Goal: Information Seeking & Learning: Learn about a topic

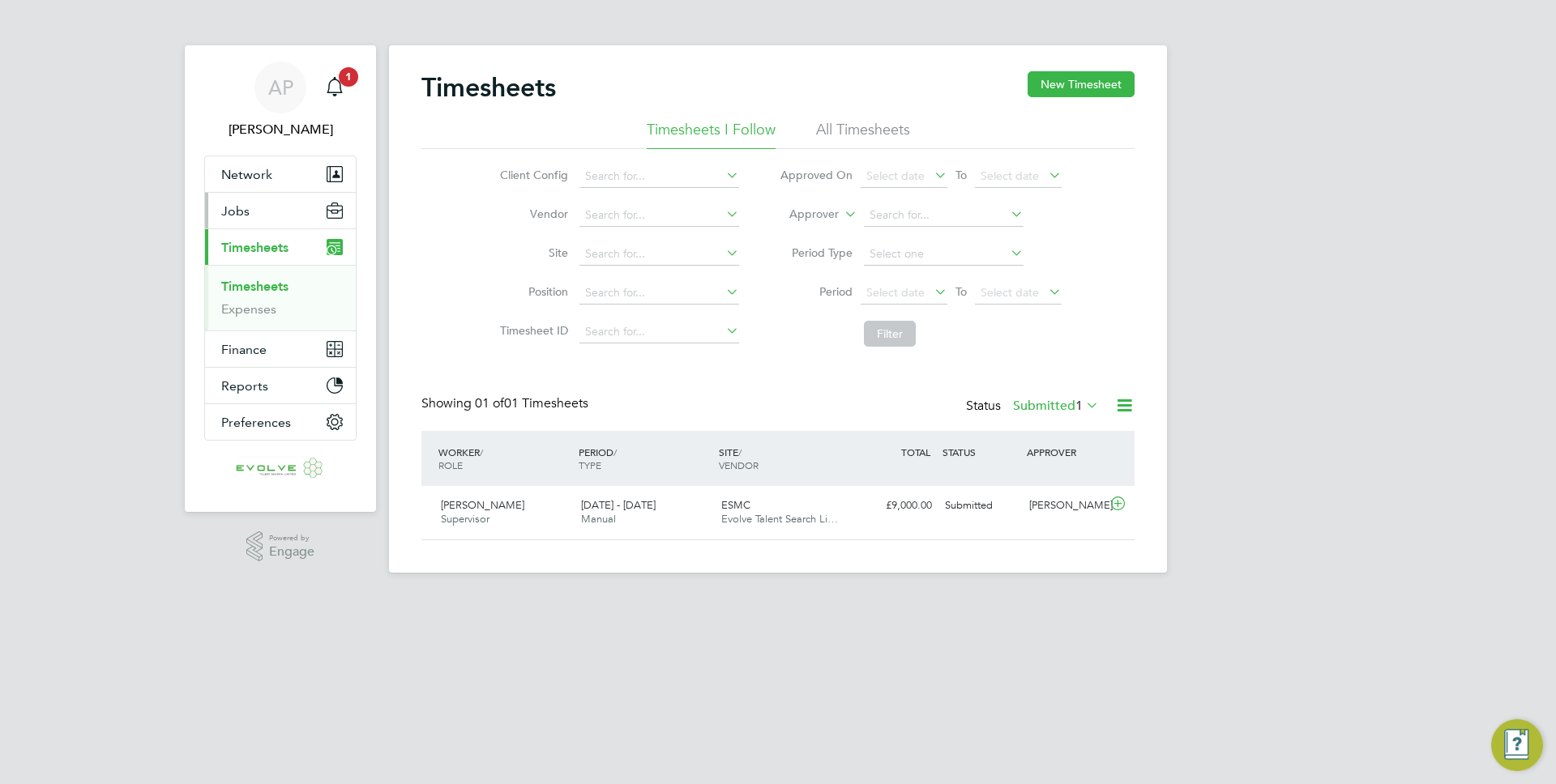
scroll to position [41, 141]
click at [299, 207] on button "Jobs" at bounding box center [280, 210] width 150 height 36
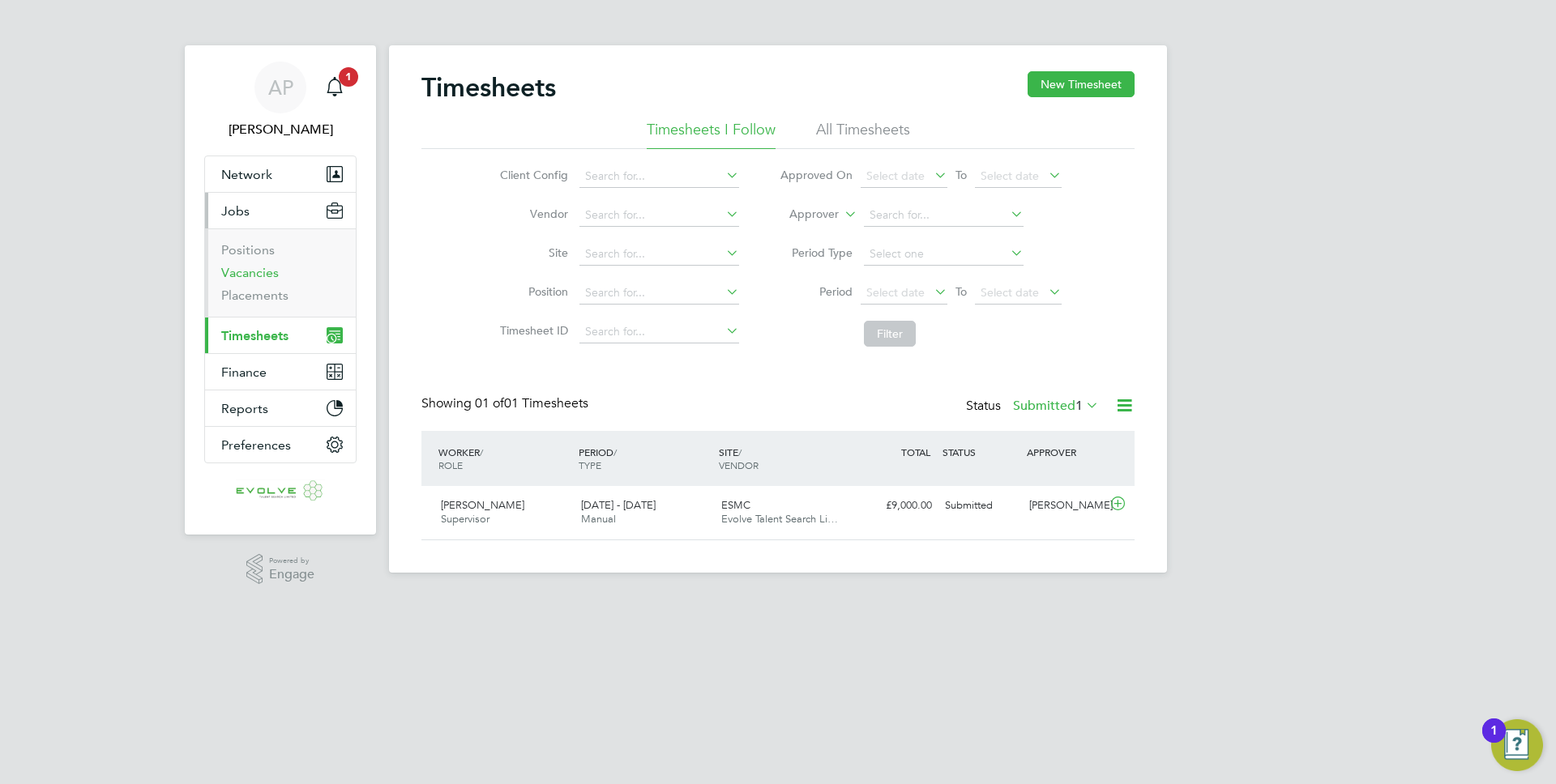
click at [260, 273] on link "Vacancies" at bounding box center [249, 272] width 58 height 16
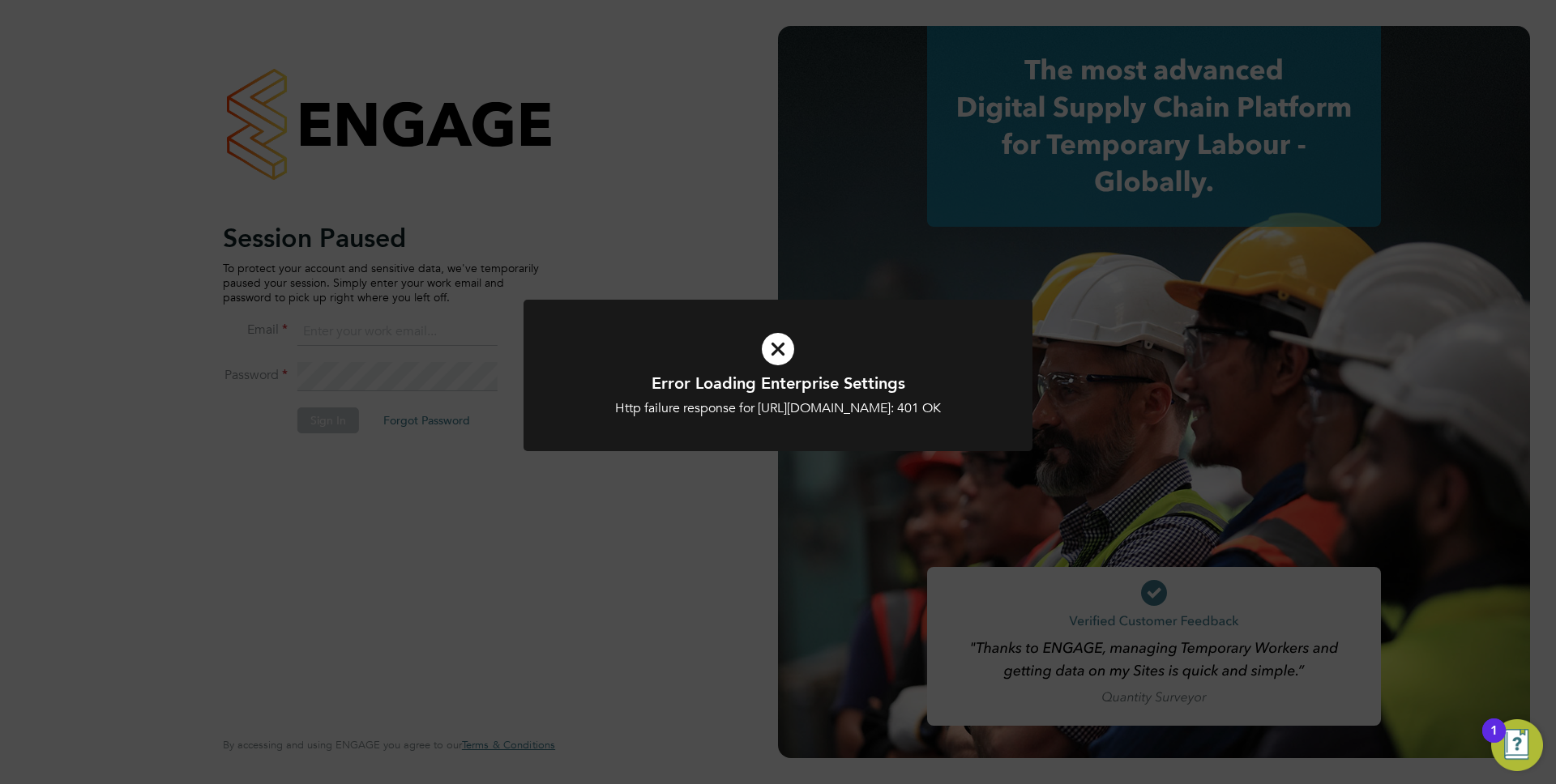
click at [803, 357] on icon at bounding box center [778, 349] width 421 height 63
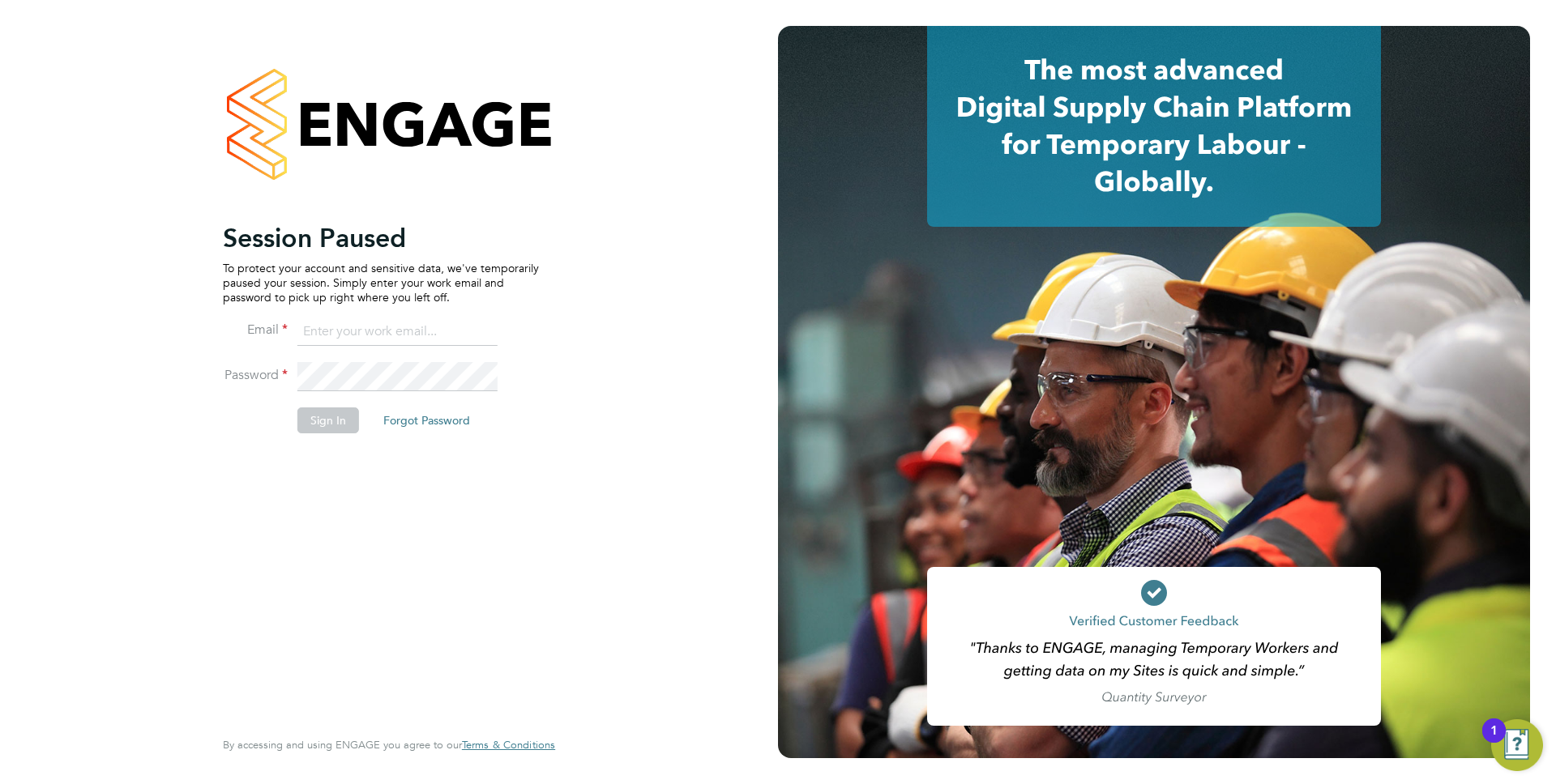
click at [447, 336] on input at bounding box center [397, 332] width 200 height 29
type input "anthony.perrin@evolve-talent.co.uk"
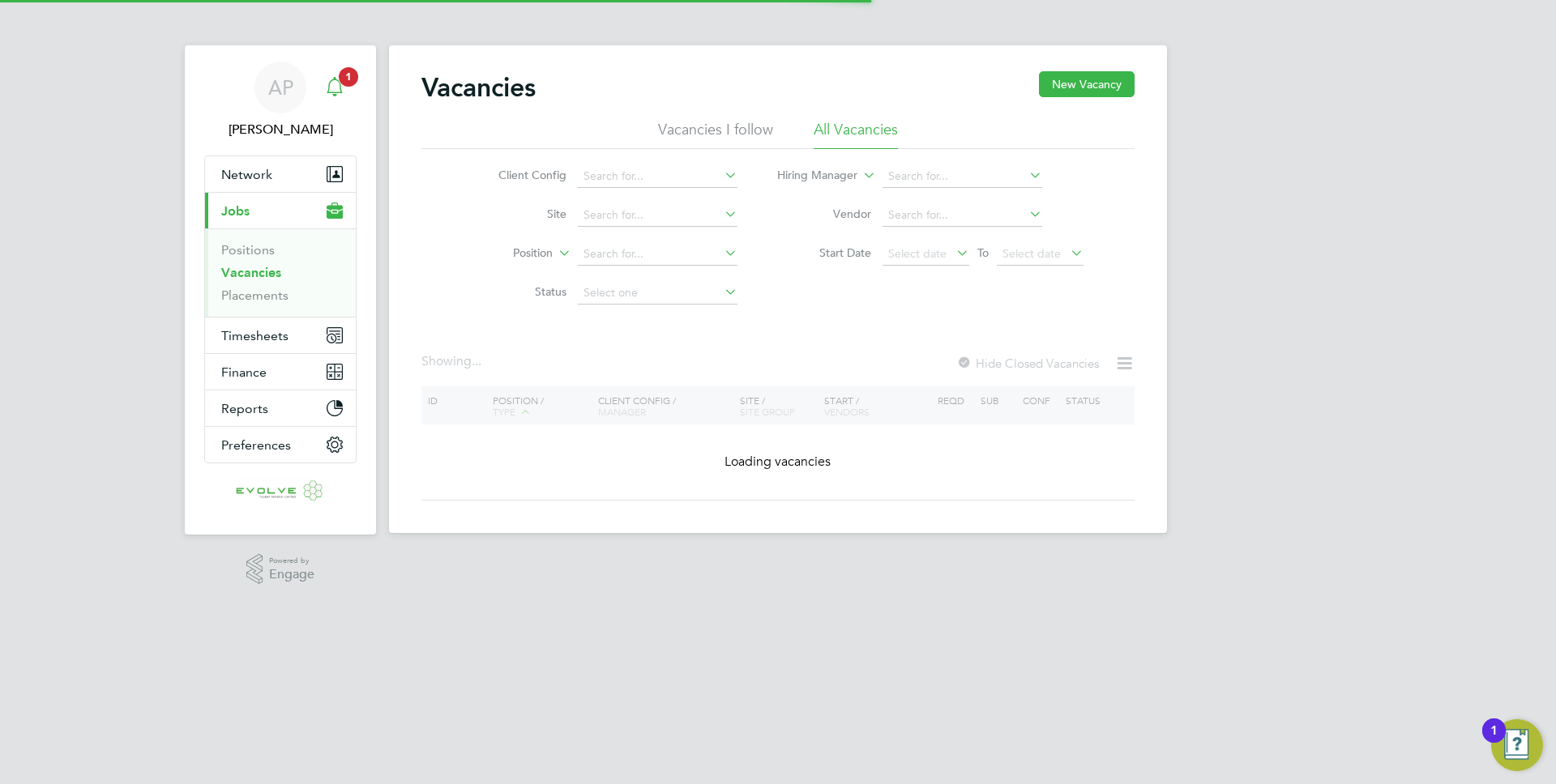
click at [330, 101] on div "Main navigation" at bounding box center [334, 87] width 32 height 32
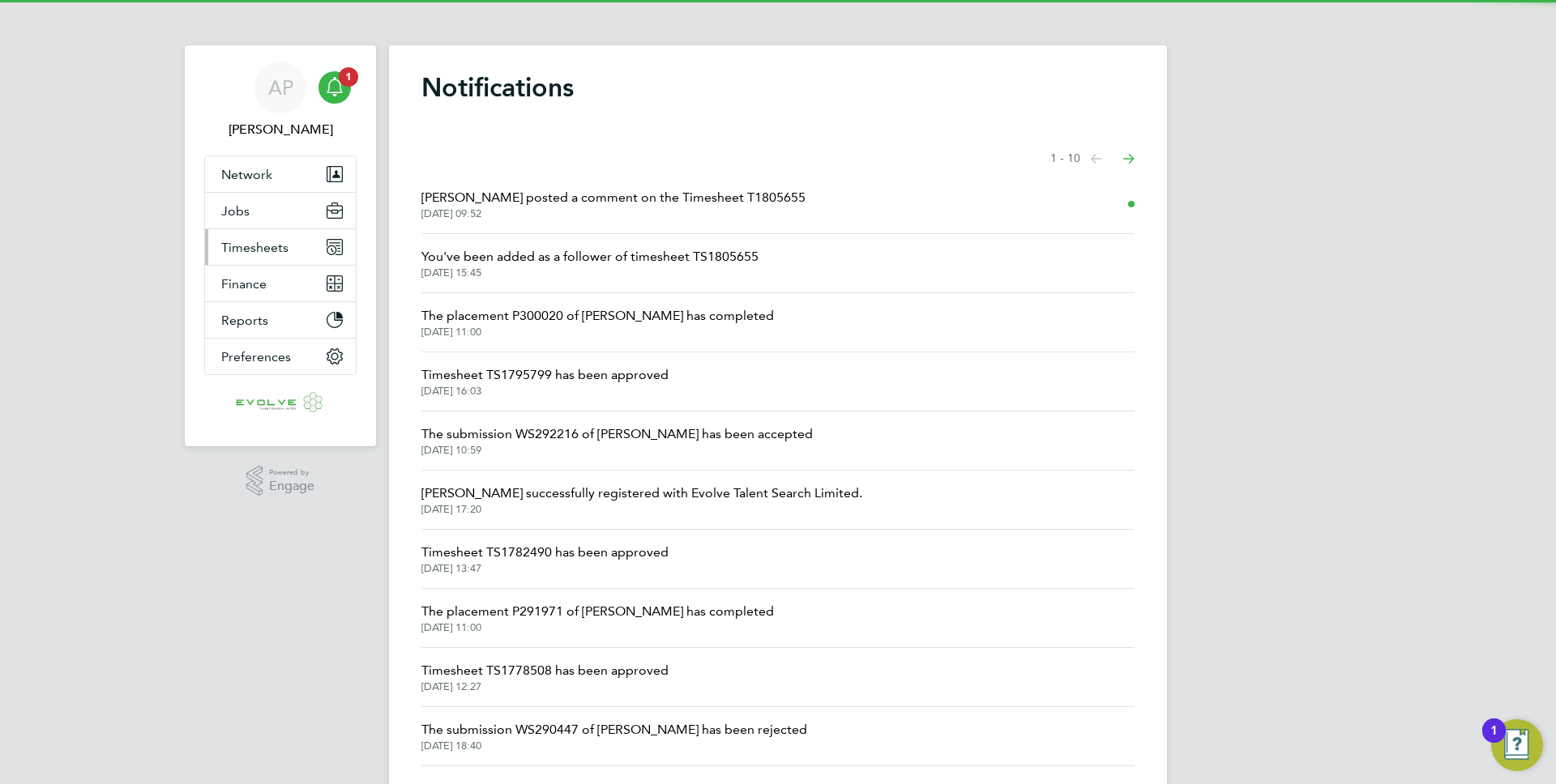
click at [254, 252] on span "Timesheets" at bounding box center [254, 248] width 67 height 16
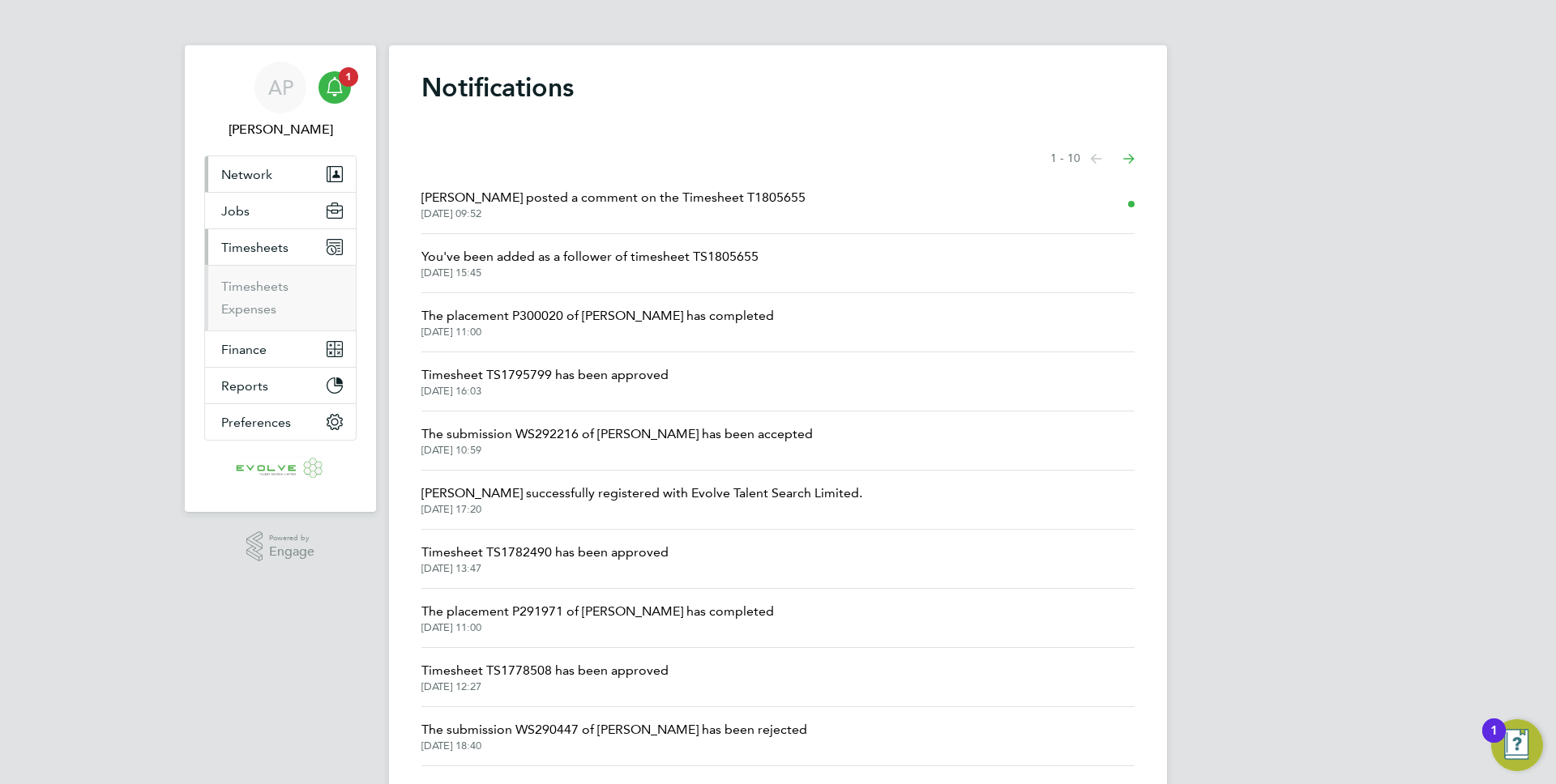
click at [254, 191] on button "Network" at bounding box center [280, 174] width 150 height 36
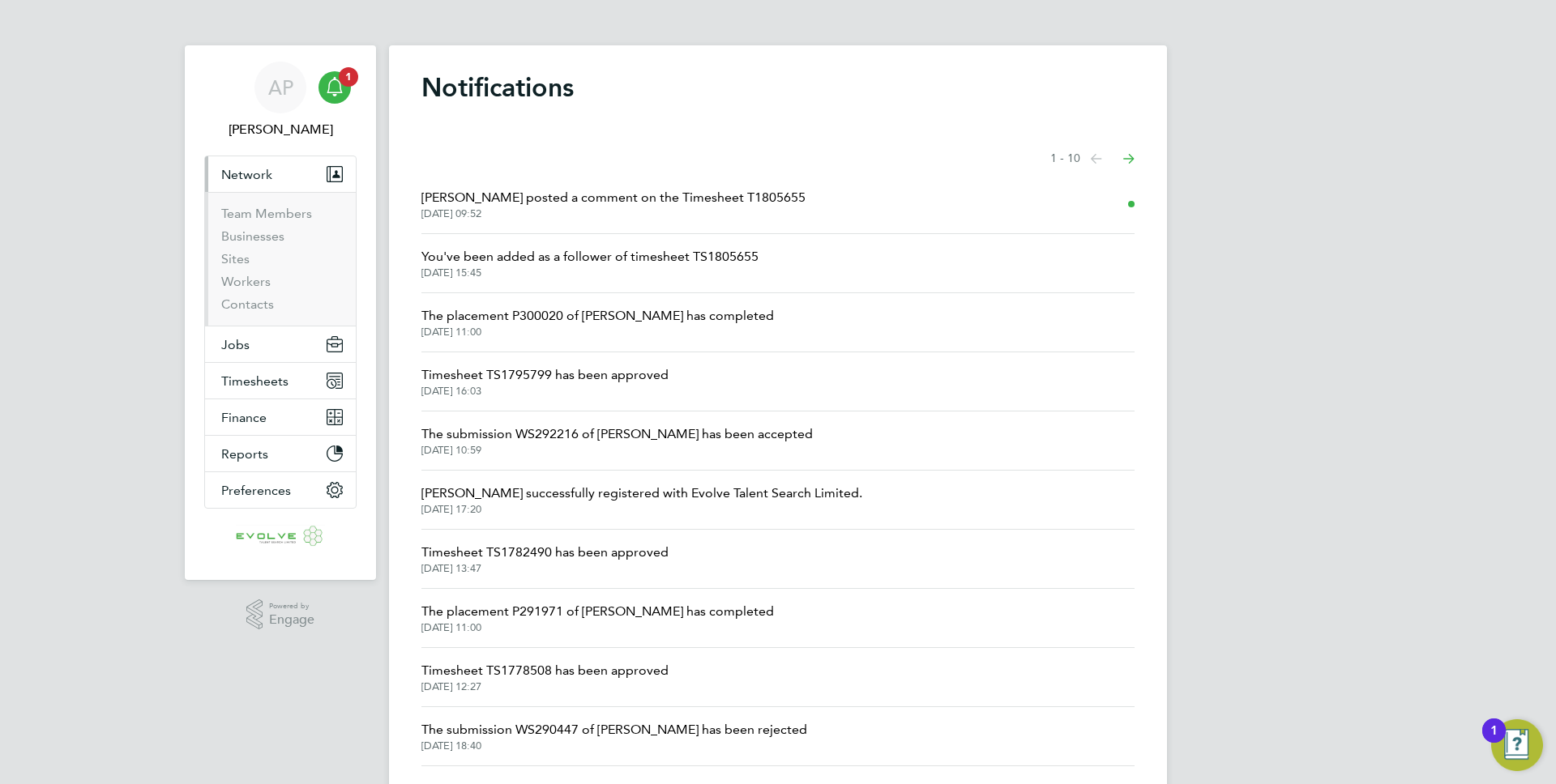
click at [249, 202] on ul "Team Members Businesses Sites Workers Contacts" at bounding box center [280, 259] width 150 height 134
click at [250, 172] on span "Network" at bounding box center [246, 175] width 51 height 16
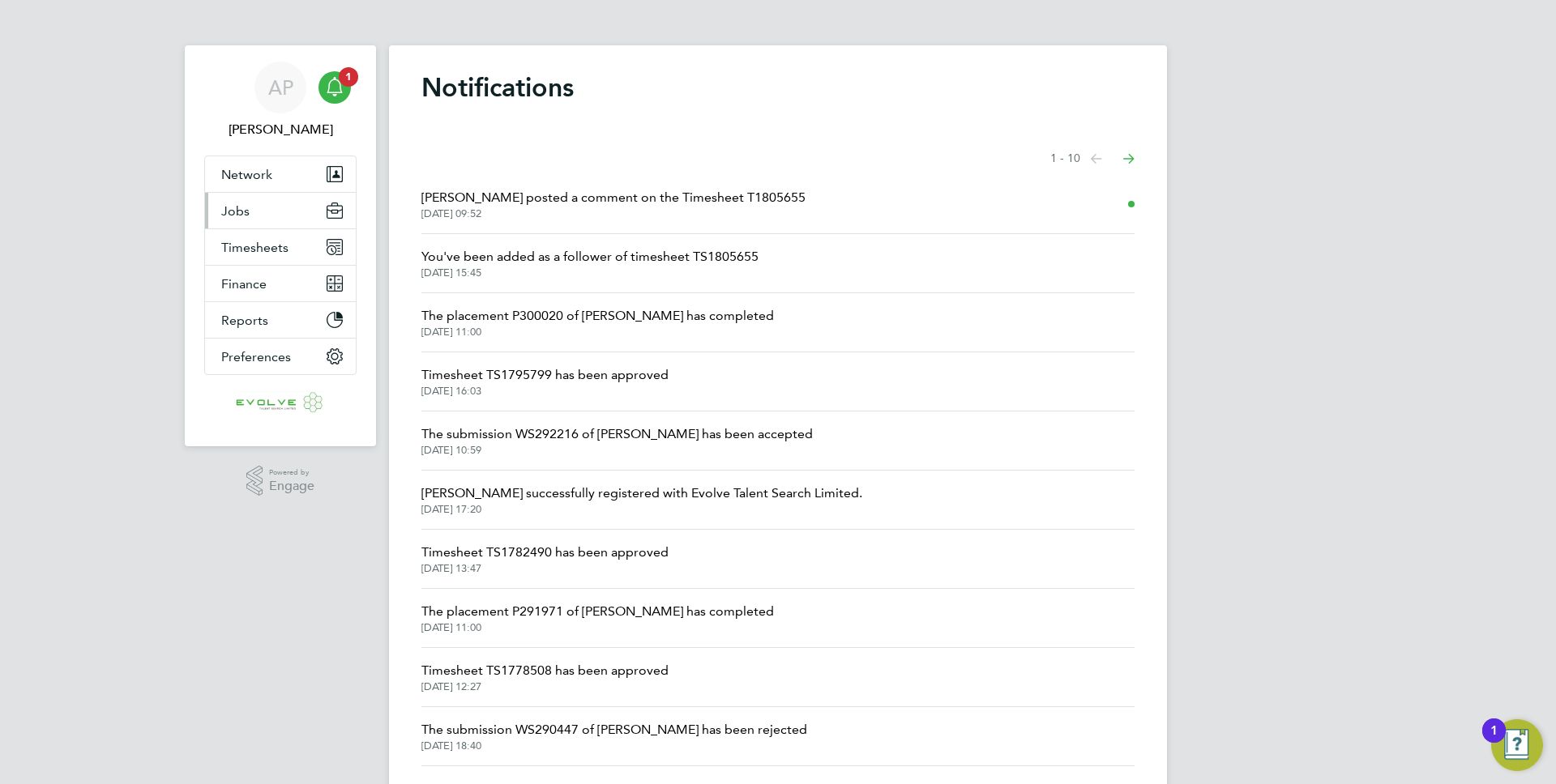
click at [248, 203] on span "Jobs" at bounding box center [234, 211] width 28 height 16
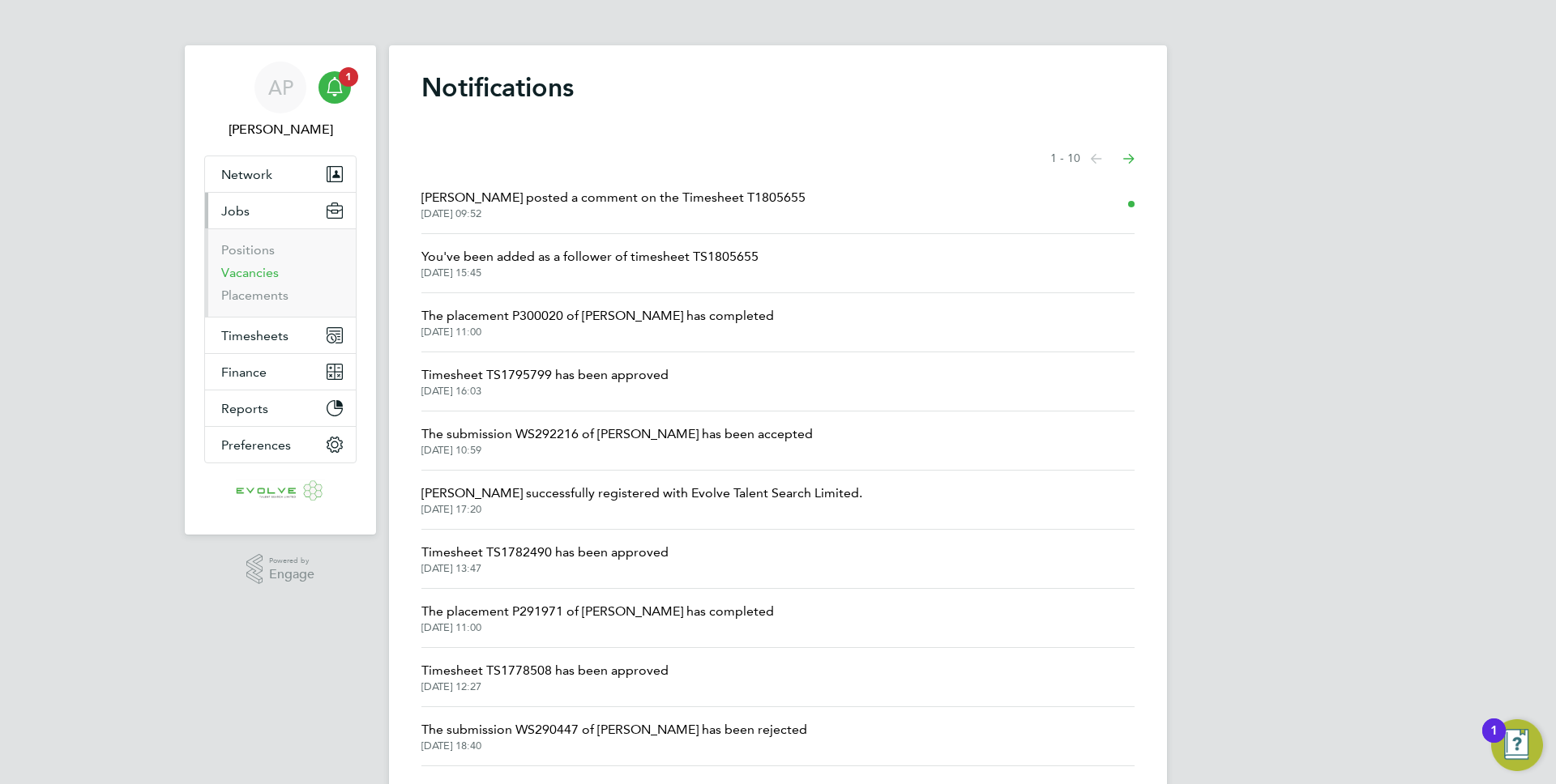
click at [261, 274] on link "Vacancies" at bounding box center [249, 272] width 58 height 16
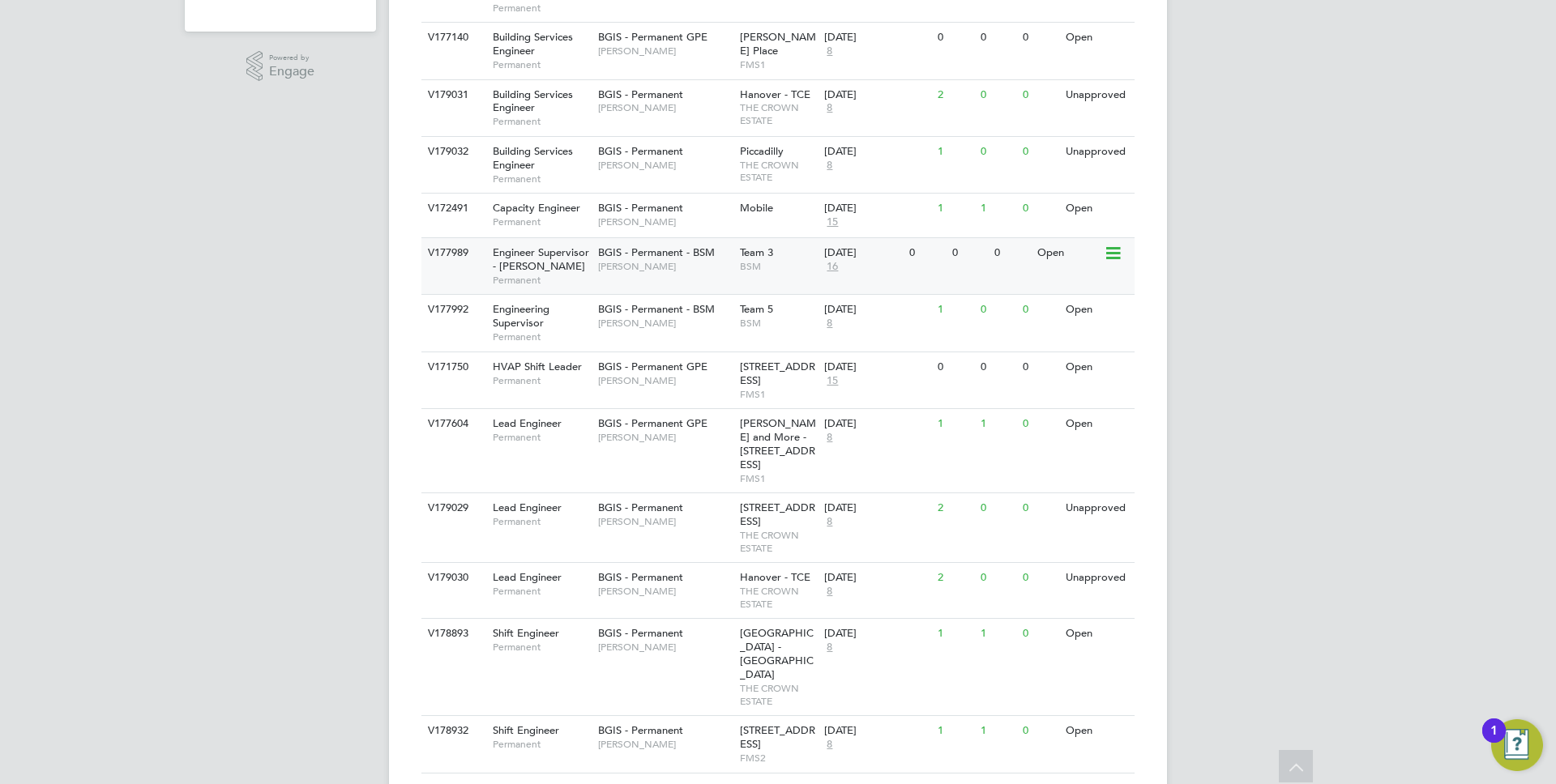
scroll to position [523, 0]
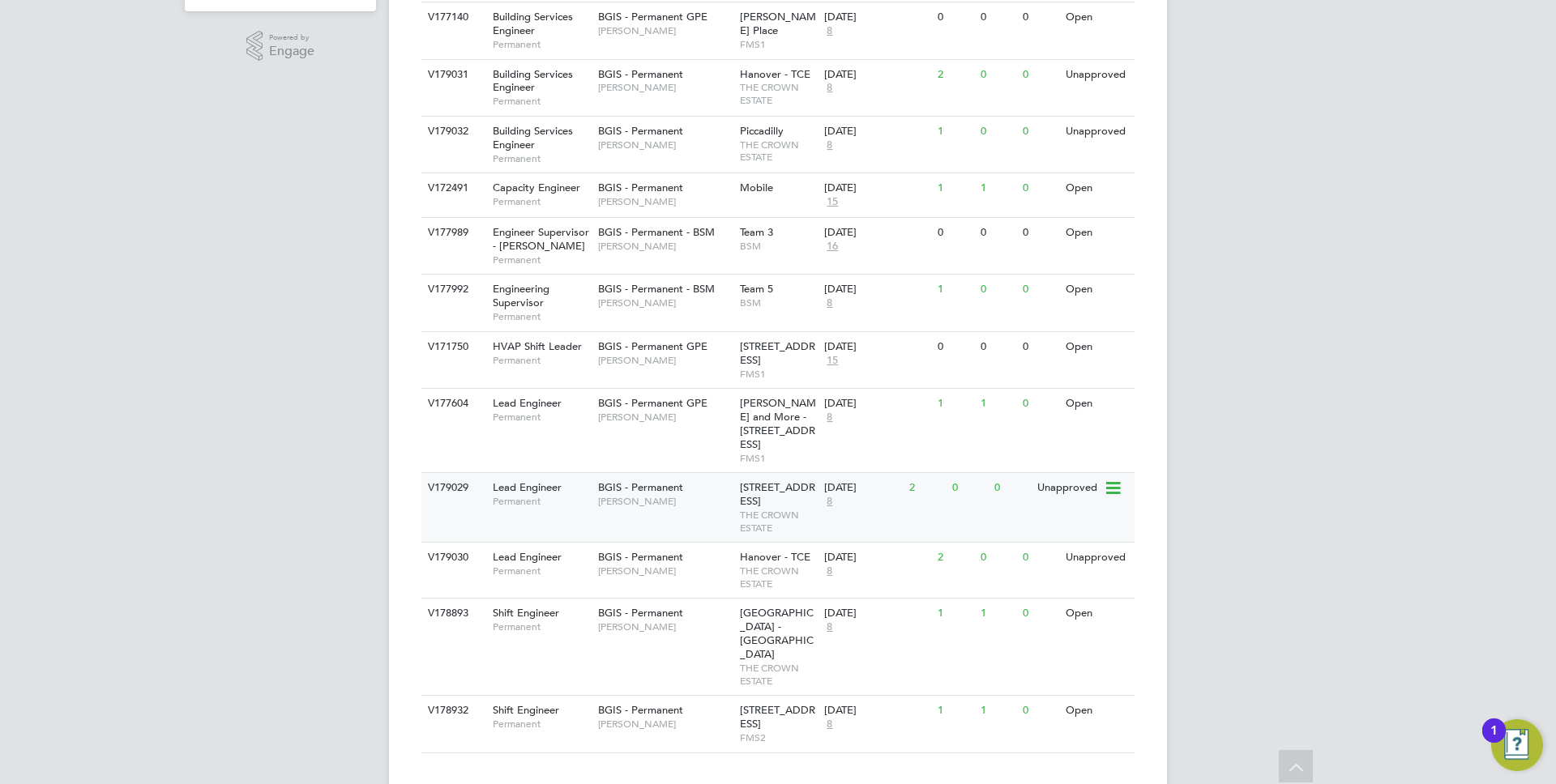
click at [758, 507] on span "10 New Burlington Street" at bounding box center [777, 494] width 75 height 27
click at [588, 696] on div "Shift Engineer Permanent" at bounding box center [537, 717] width 113 height 42
click at [577, 654] on div "V178893 Shift Engineer Permanent BGIS - Permanent Jessica Macgregor Regent Stre…" at bounding box center [778, 646] width 713 height 98
click at [578, 576] on span "Permanent" at bounding box center [541, 570] width 98 height 13
click at [643, 505] on div "V179029 Lead Engineer Permanent BGIS - Permanent Alastair Rutherford 10 New Bur…" at bounding box center [778, 507] width 713 height 69
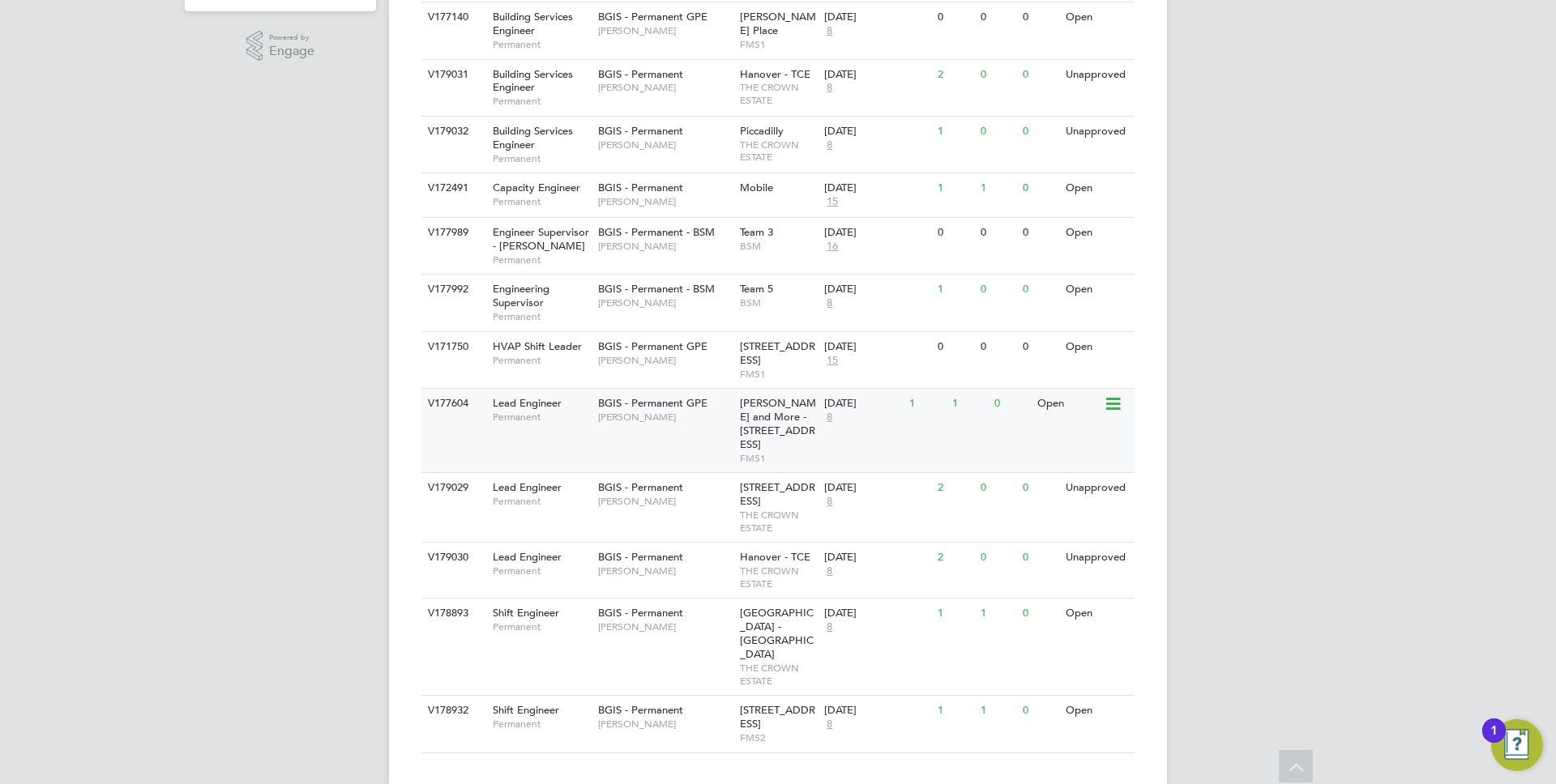
click at [712, 433] on div "V177604 Lead Engineer Permanent BGIS - Permanent GPE John Hadland Wells and Mor…" at bounding box center [778, 430] width 713 height 84
click at [678, 360] on span "Nick Guest" at bounding box center [664, 360] width 134 height 13
click at [594, 307] on div "BGIS - Permanent - BSM Lewis Cannon" at bounding box center [664, 295] width 142 height 42
click at [657, 235] on span "BGIS - Permanent - BSM" at bounding box center [655, 232] width 116 height 14
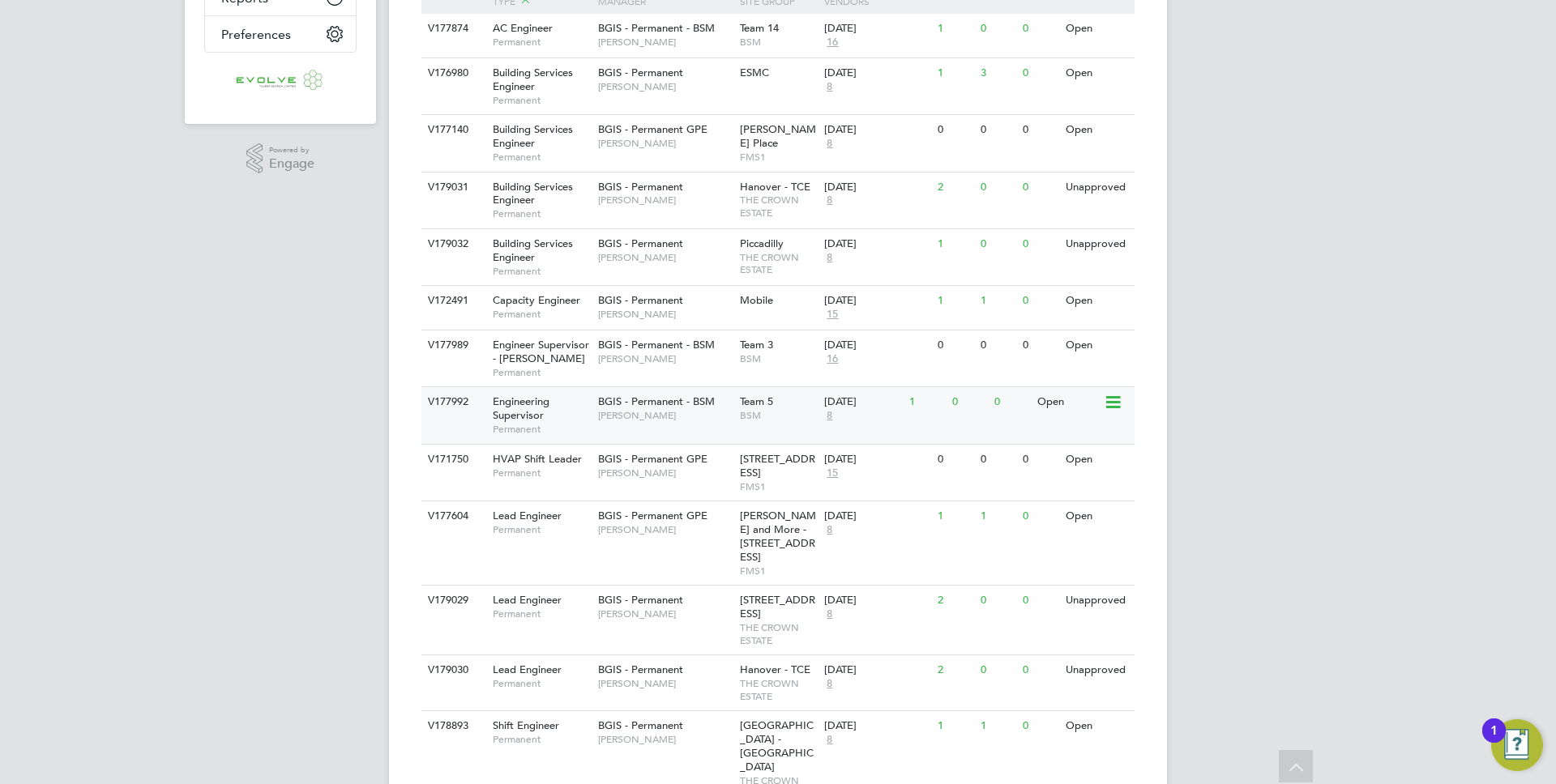
scroll to position [406, 0]
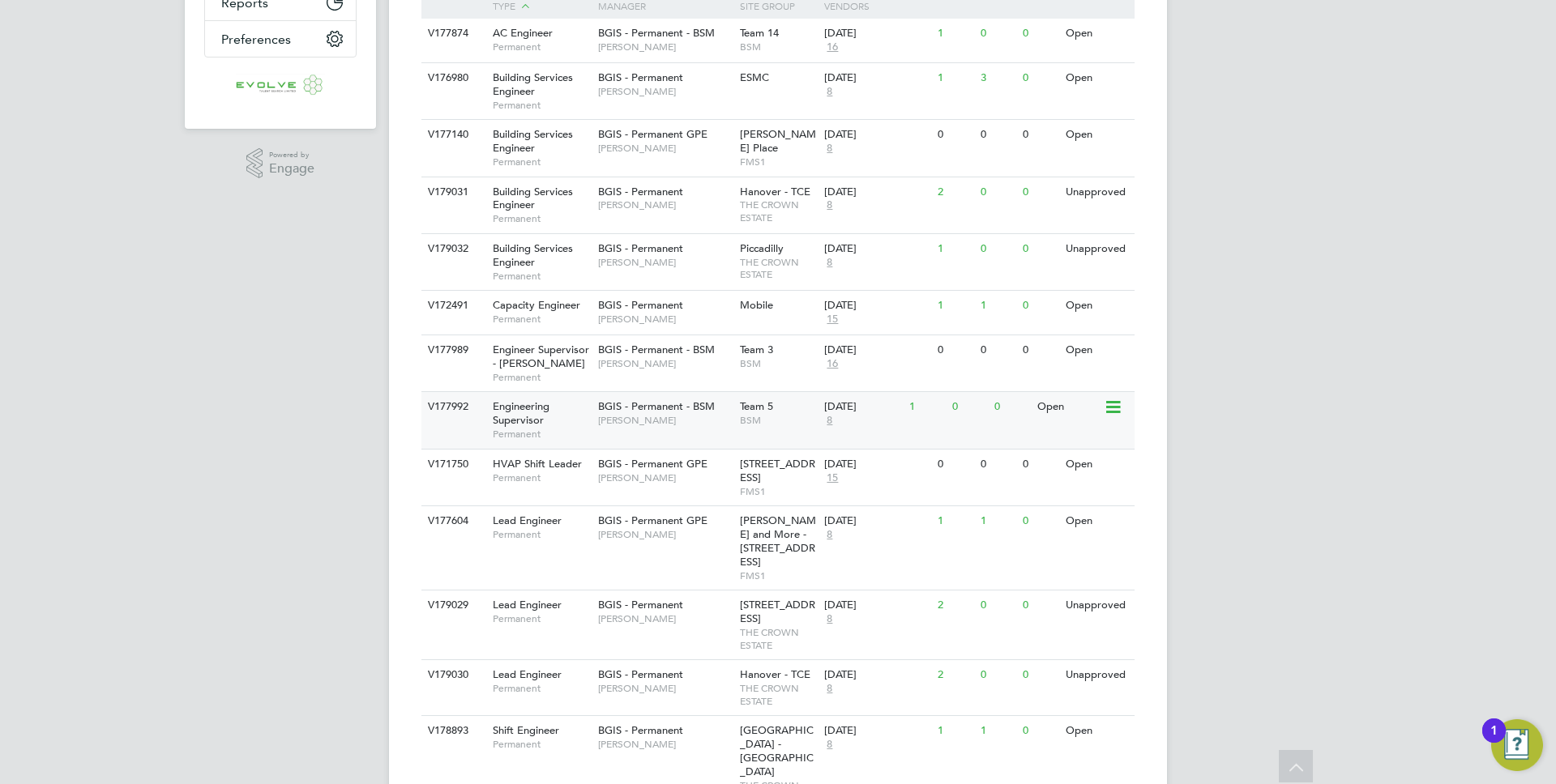
click at [682, 320] on span "Nigel Stamp" at bounding box center [664, 318] width 134 height 13
click at [615, 263] on span "[PERSON_NAME]" at bounding box center [664, 262] width 134 height 13
click at [653, 208] on span "[PERSON_NAME]" at bounding box center [664, 204] width 134 height 13
click at [598, 165] on div "V177140 Building Services Engineer Permanent BGIS - Permanent GPE Jasmin Padmor…" at bounding box center [778, 147] width 713 height 57
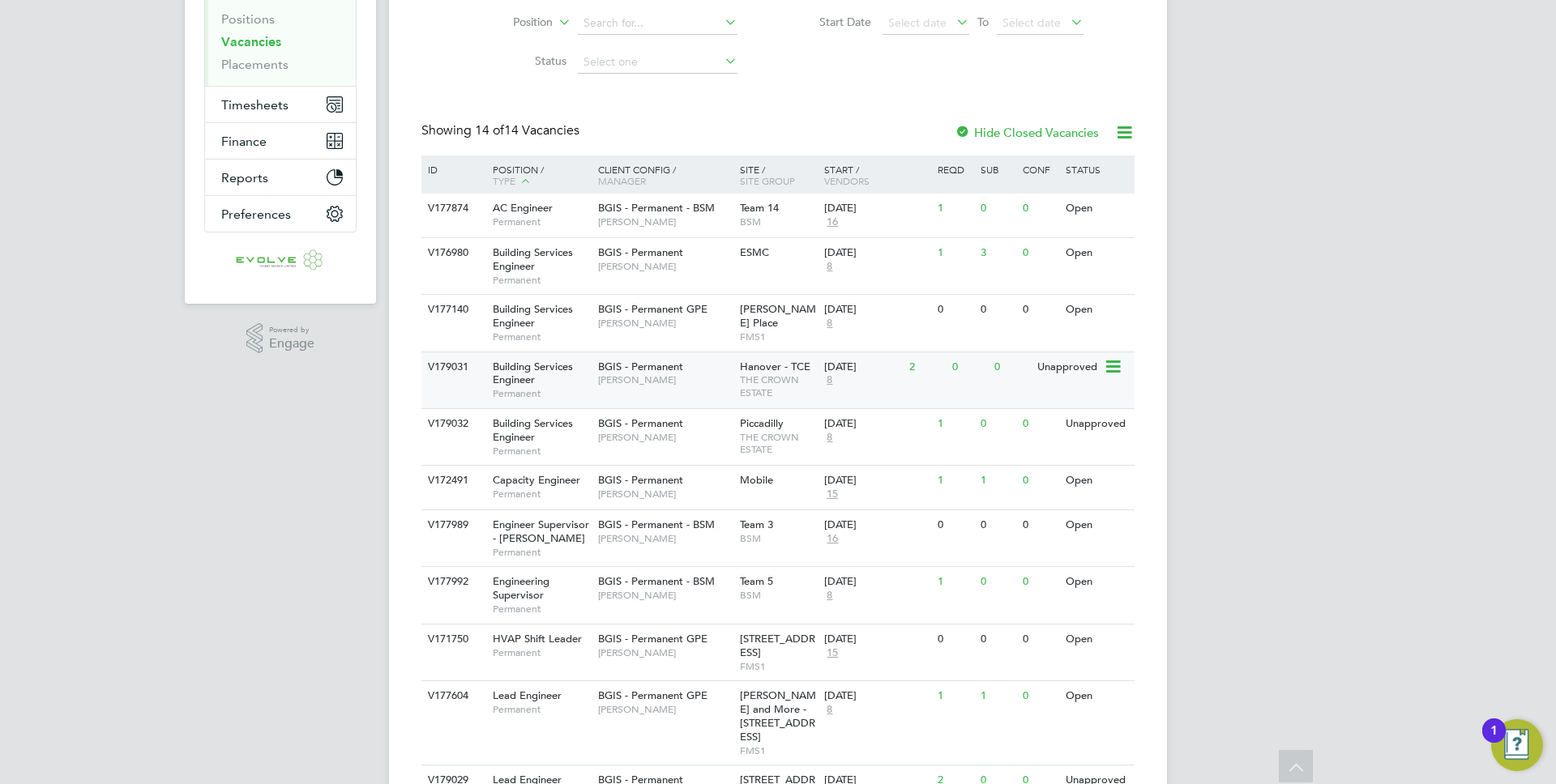
scroll to position [198, 0]
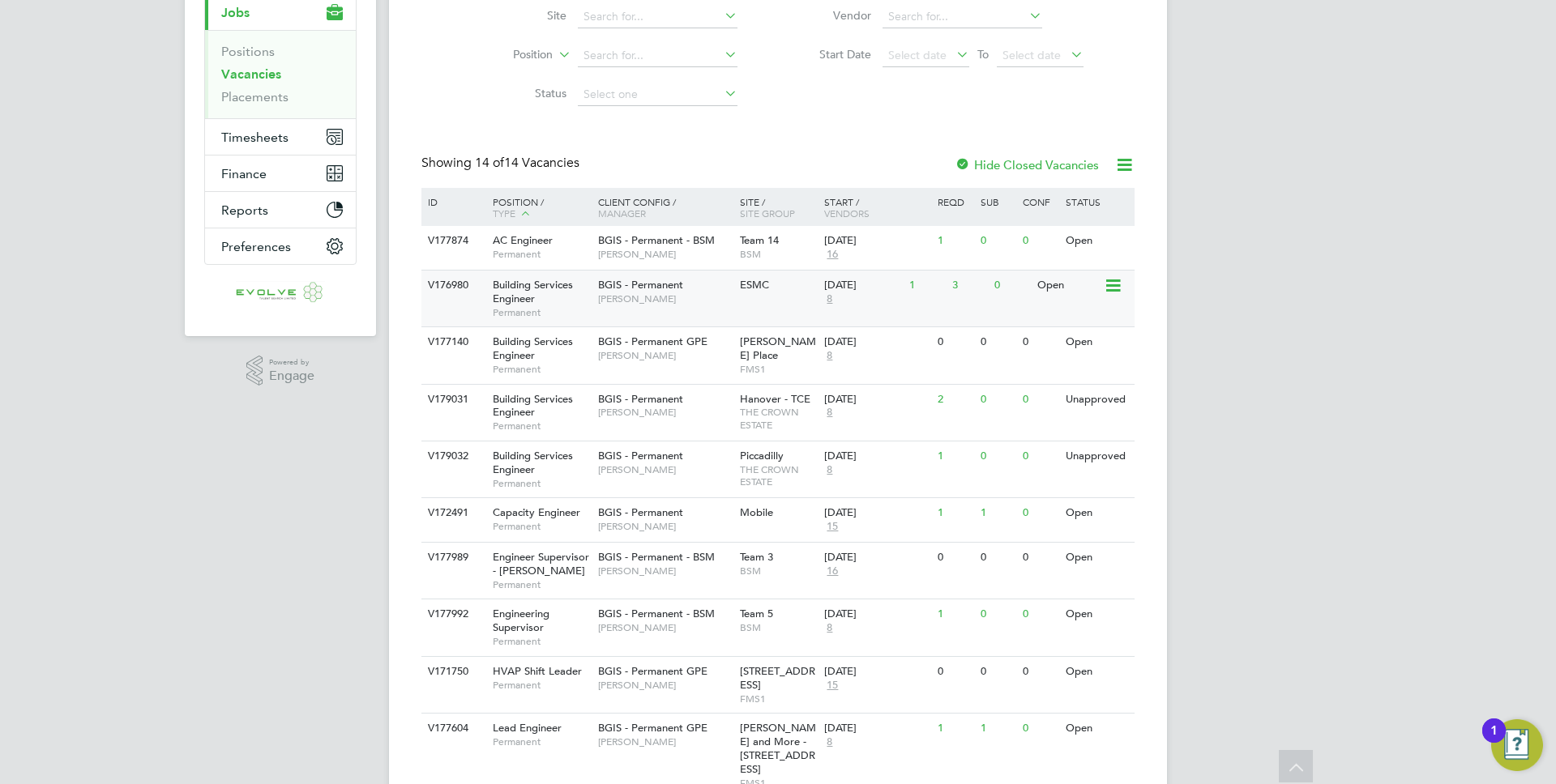
click at [615, 288] on span "BGIS - Permanent" at bounding box center [640, 285] width 85 height 14
click at [740, 242] on span "Team 14" at bounding box center [759, 240] width 39 height 14
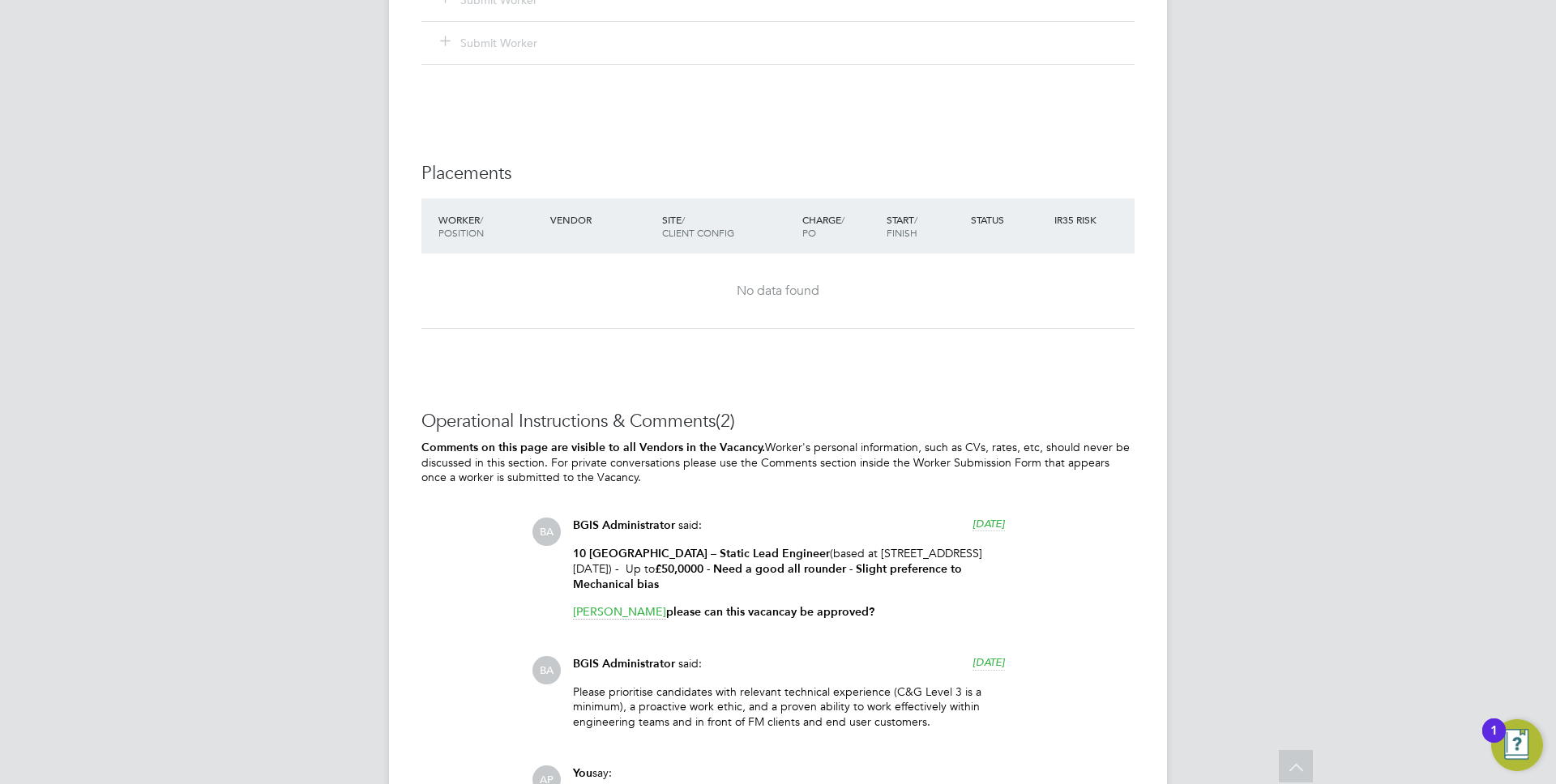
scroll to position [1892, 0]
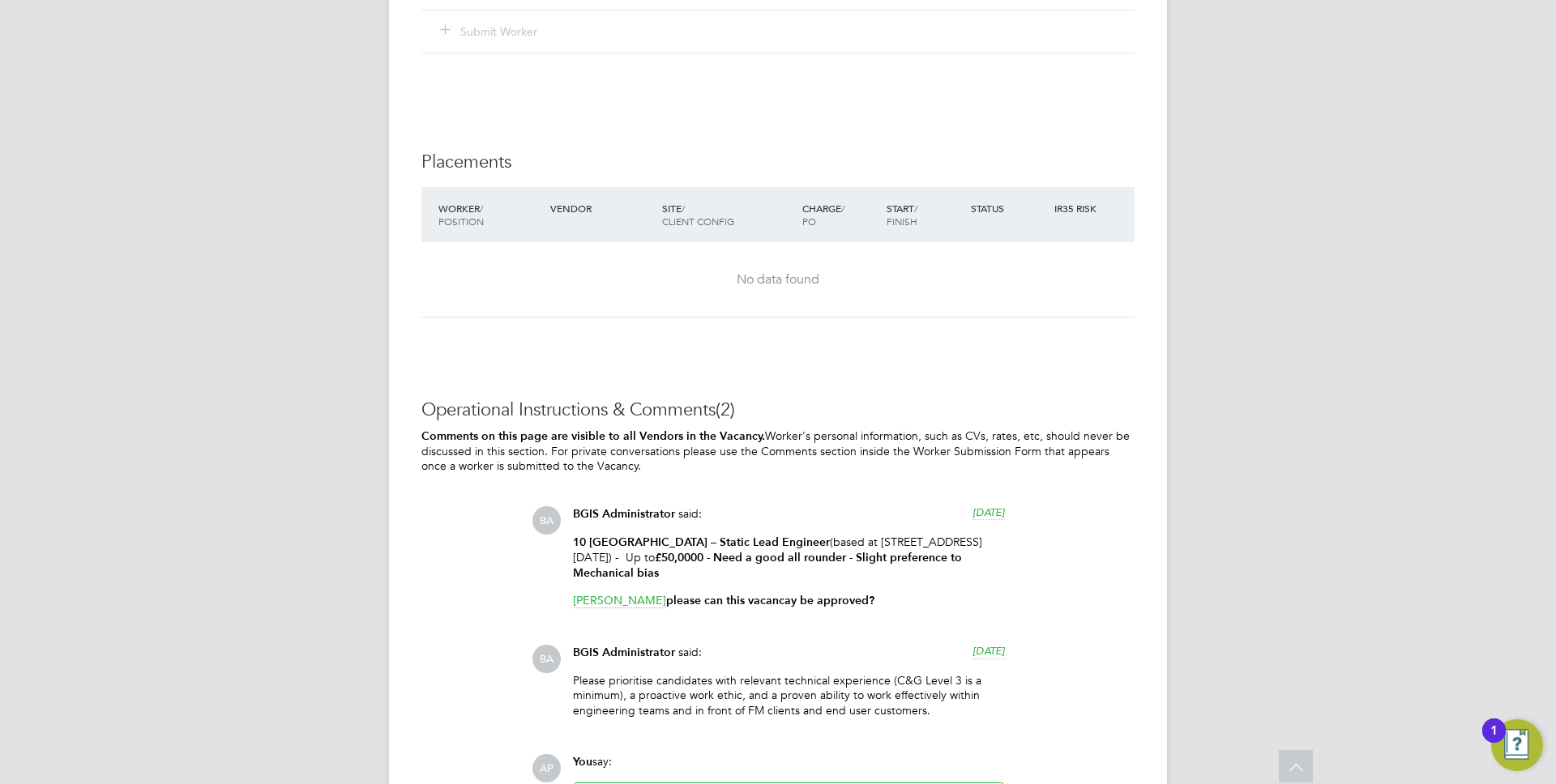
drag, startPoint x: 824, startPoint y: 541, endPoint x: 924, endPoint y: 541, distance: 100.0
click at [881, 551] on strong "£50,0000 - Need a good all rounder - Slight preference to Mechanical bias" at bounding box center [768, 565] width 389 height 29
click at [962, 551] on strong "£50,0000 - Need a good all rounder - Slight preference to Mechanical bias" at bounding box center [768, 565] width 389 height 29
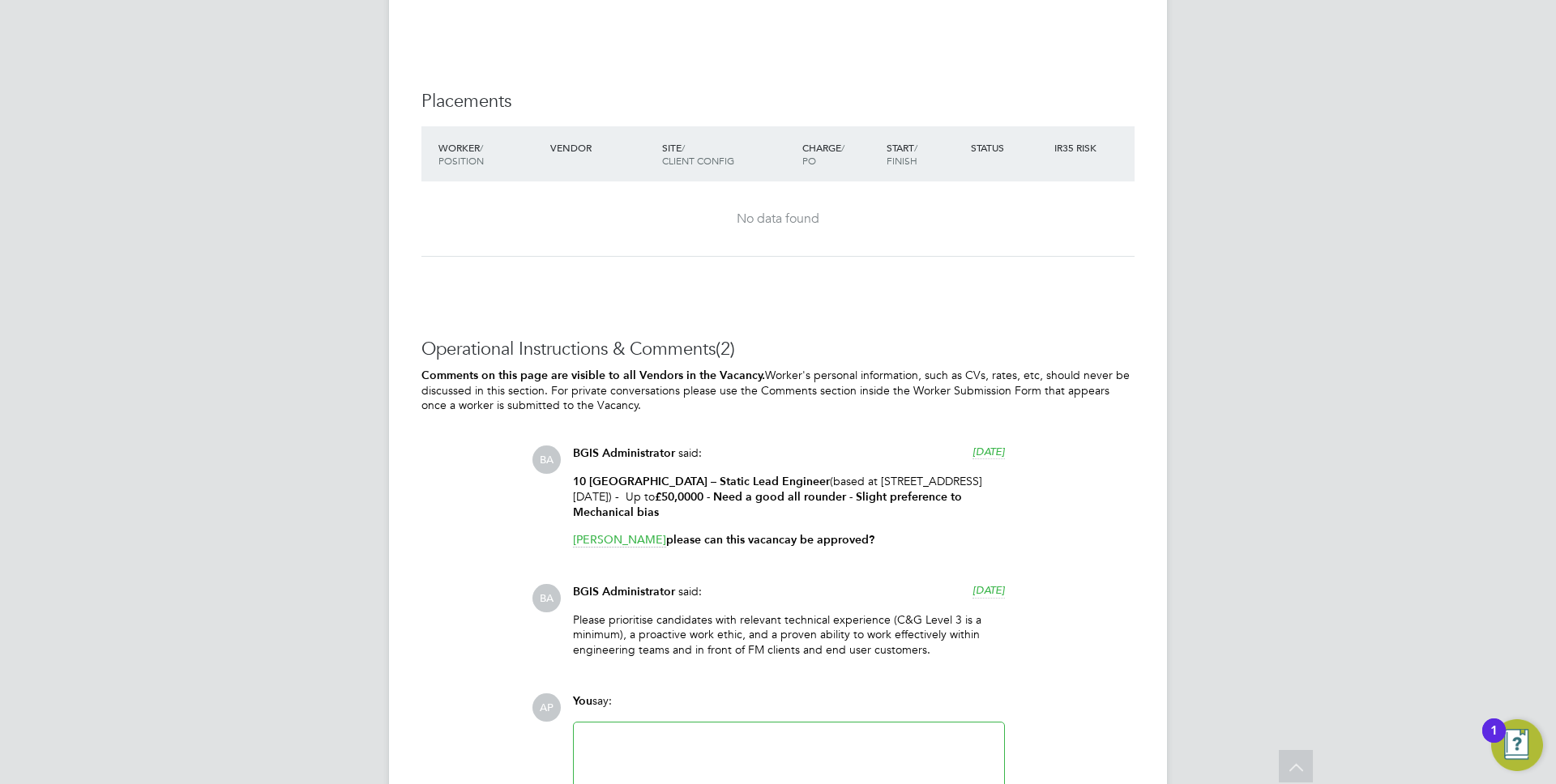
scroll to position [1956, 0]
drag, startPoint x: 575, startPoint y: 597, endPoint x: 801, endPoint y: 597, distance: 226.0
click at [797, 610] on p "Please prioritise candidates with relevant technical experience (C&G Level 3 is…" at bounding box center [789, 633] width 432 height 45
click at [801, 610] on p "Please prioritise candidates with relevant technical experience (C&G Level 3 is…" at bounding box center [789, 633] width 432 height 45
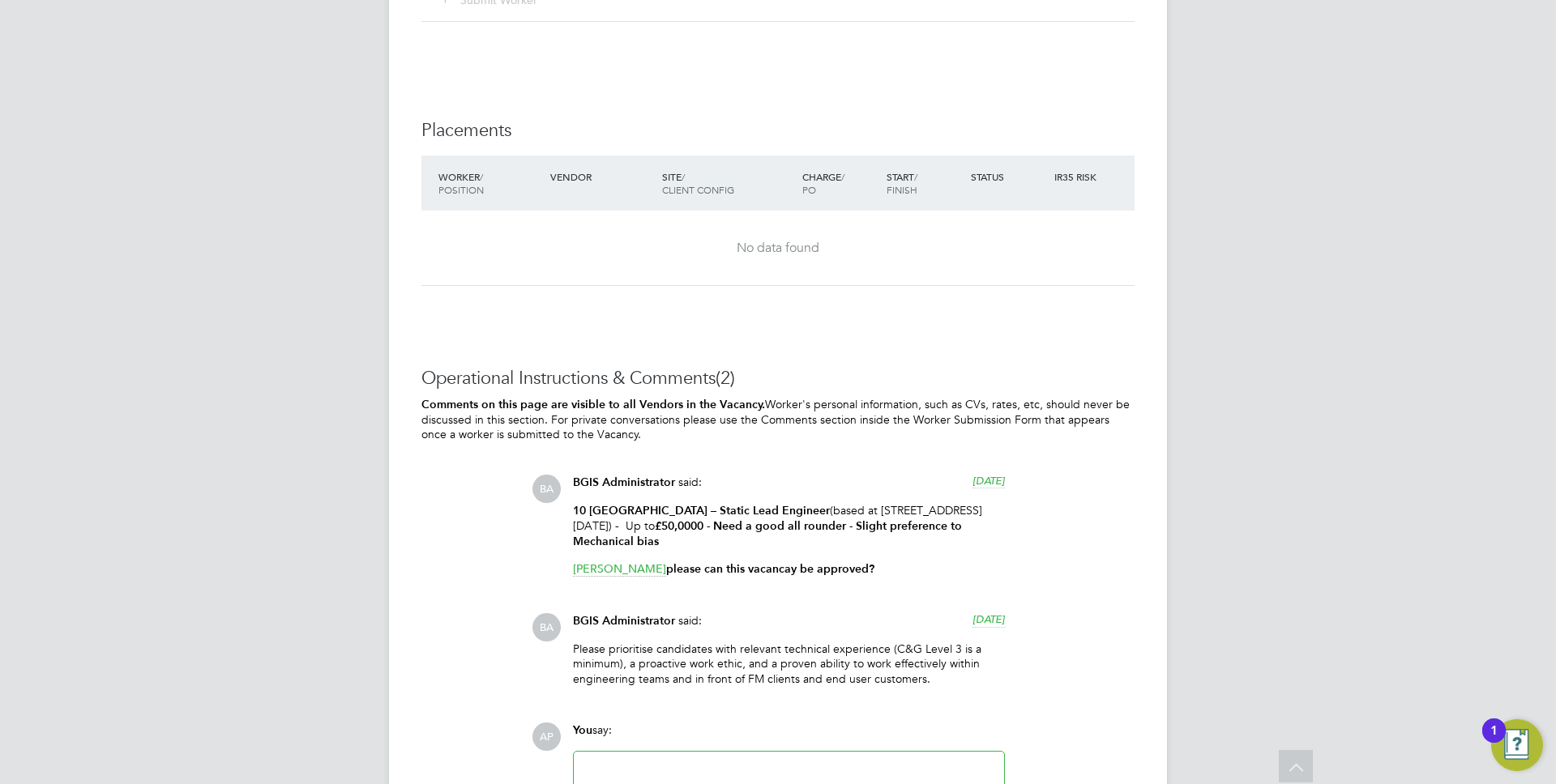
scroll to position [1922, 0]
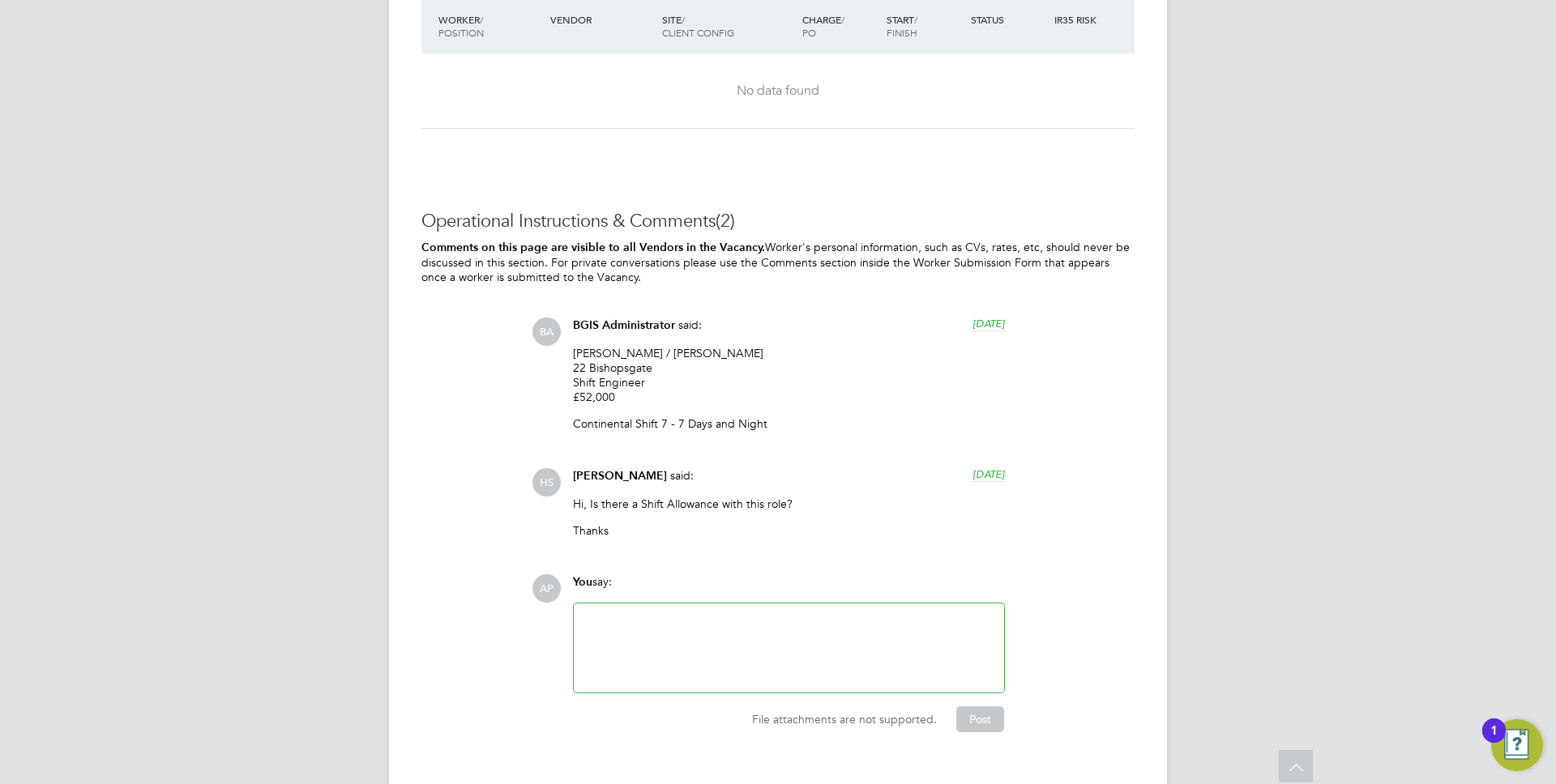
scroll to position [2451, 0]
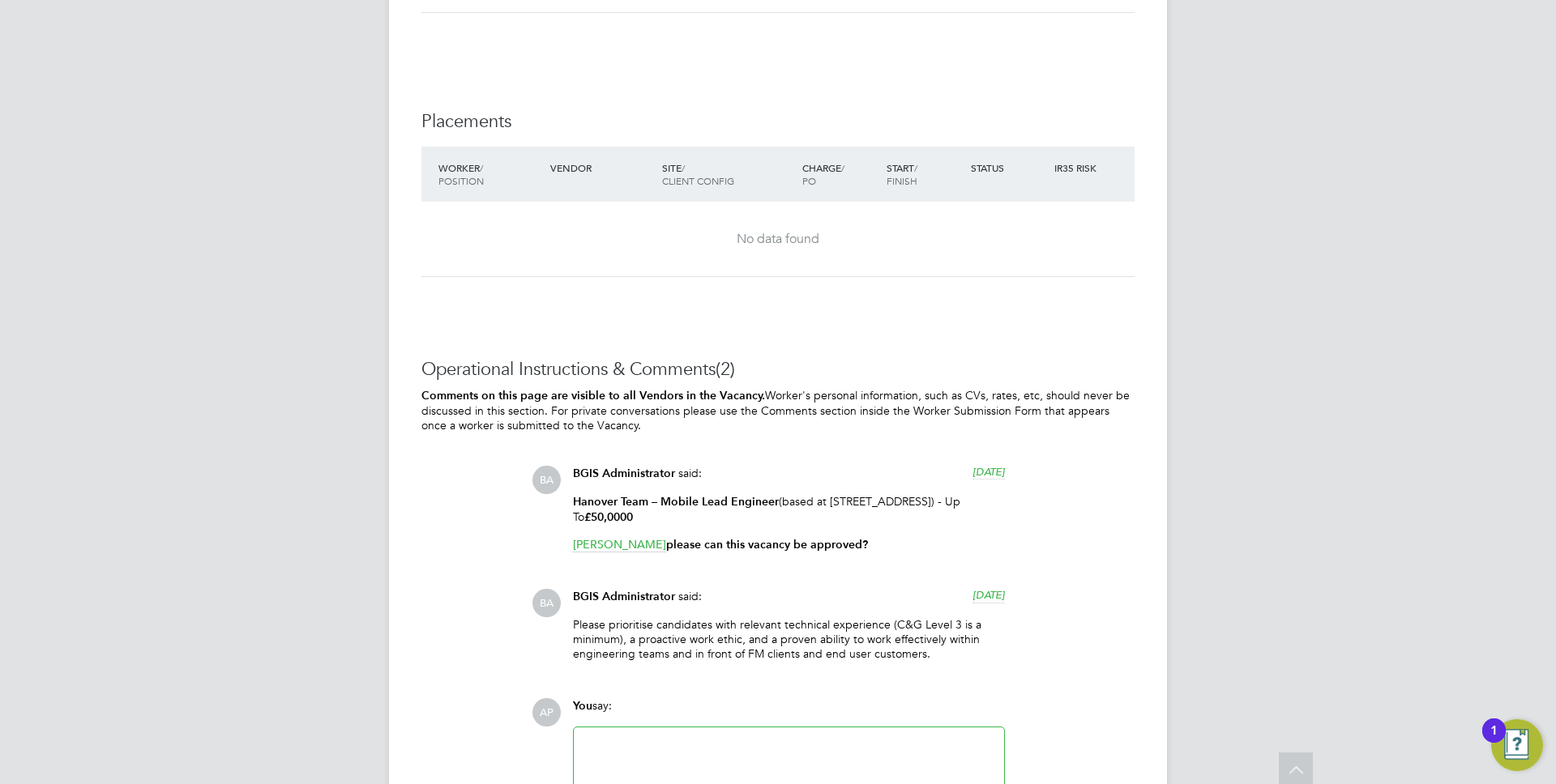
scroll to position [2067, 0]
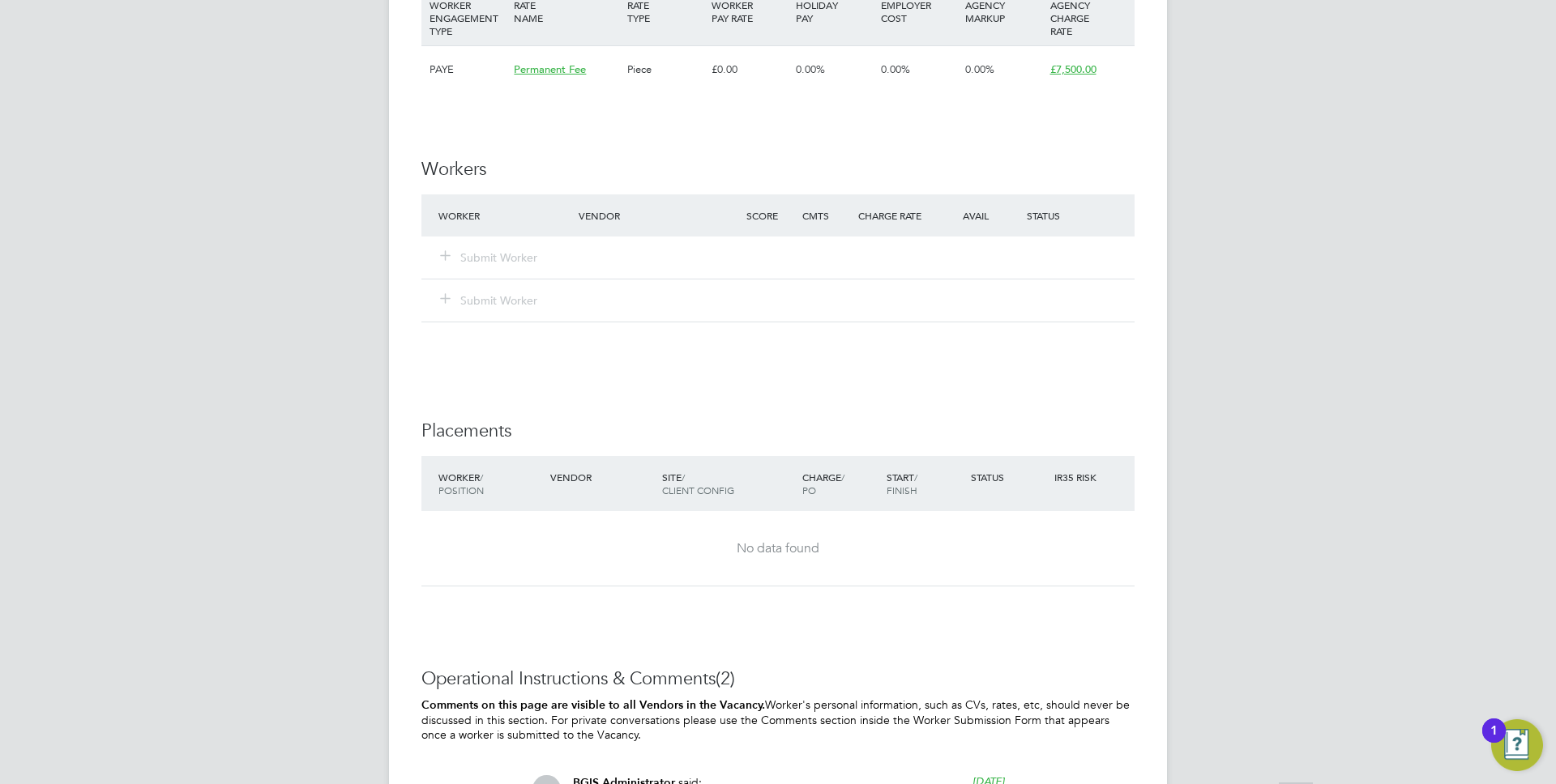
scroll to position [2082, 0]
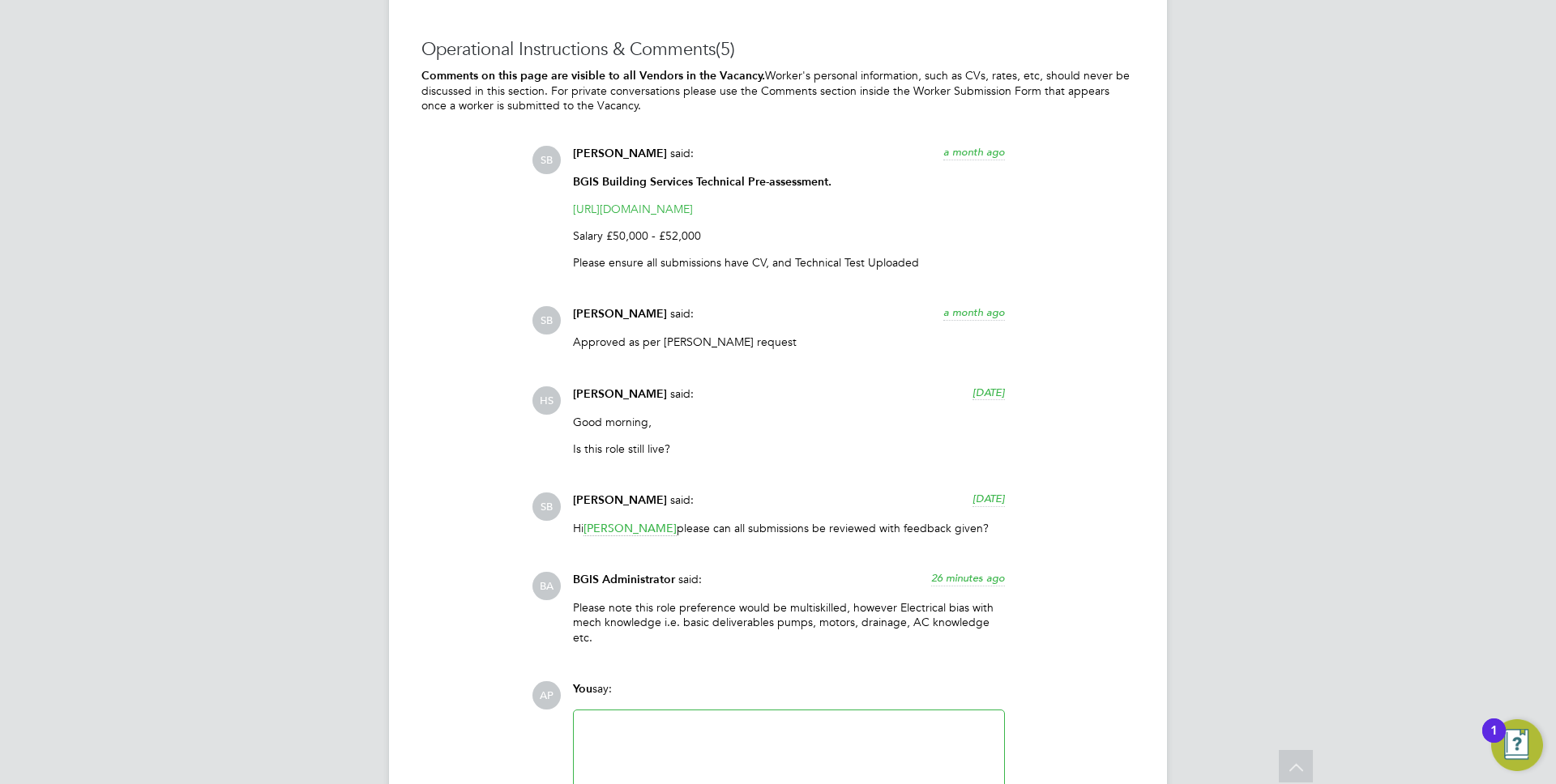
scroll to position [2721, 0]
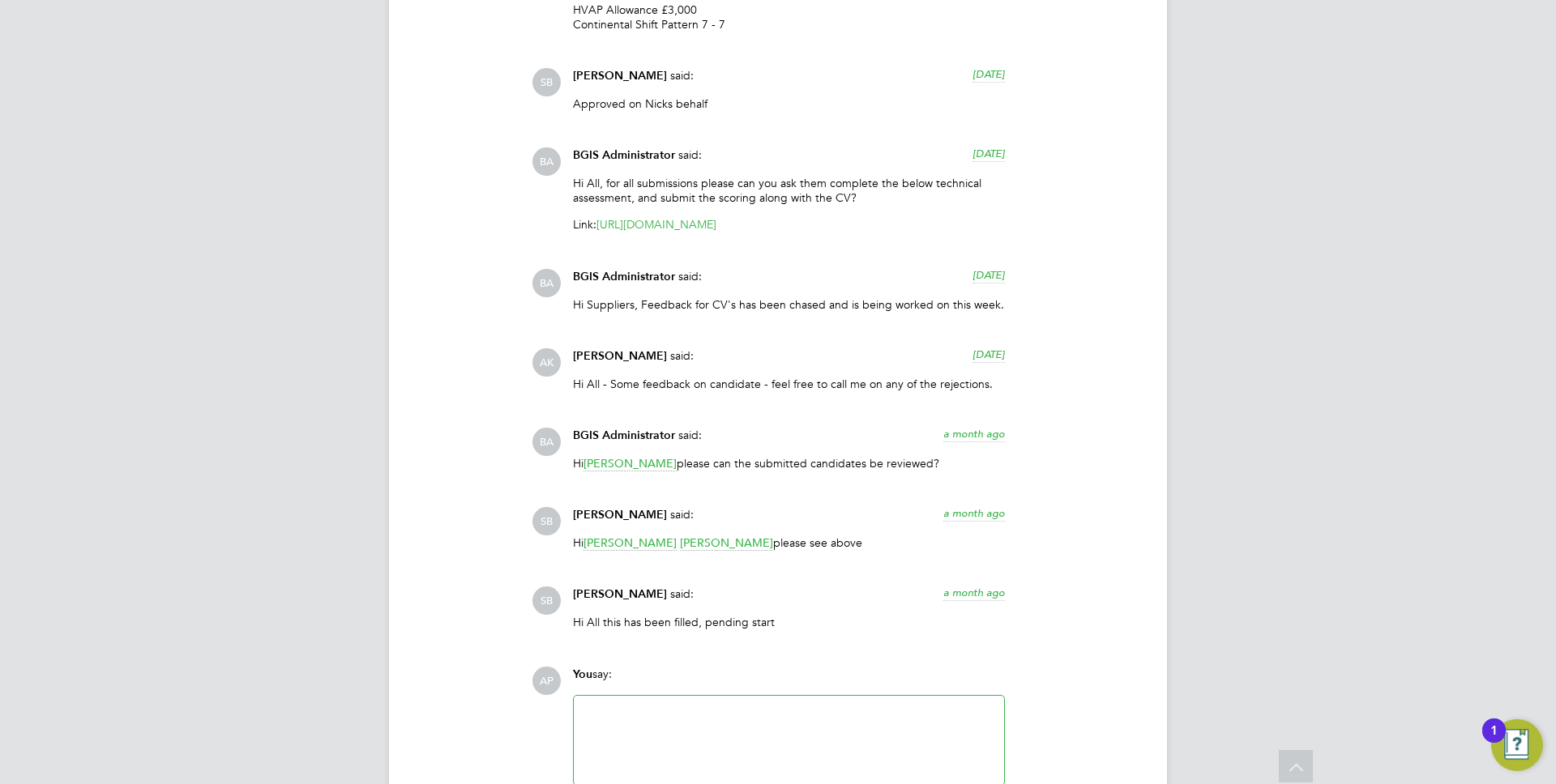
scroll to position [2168, 0]
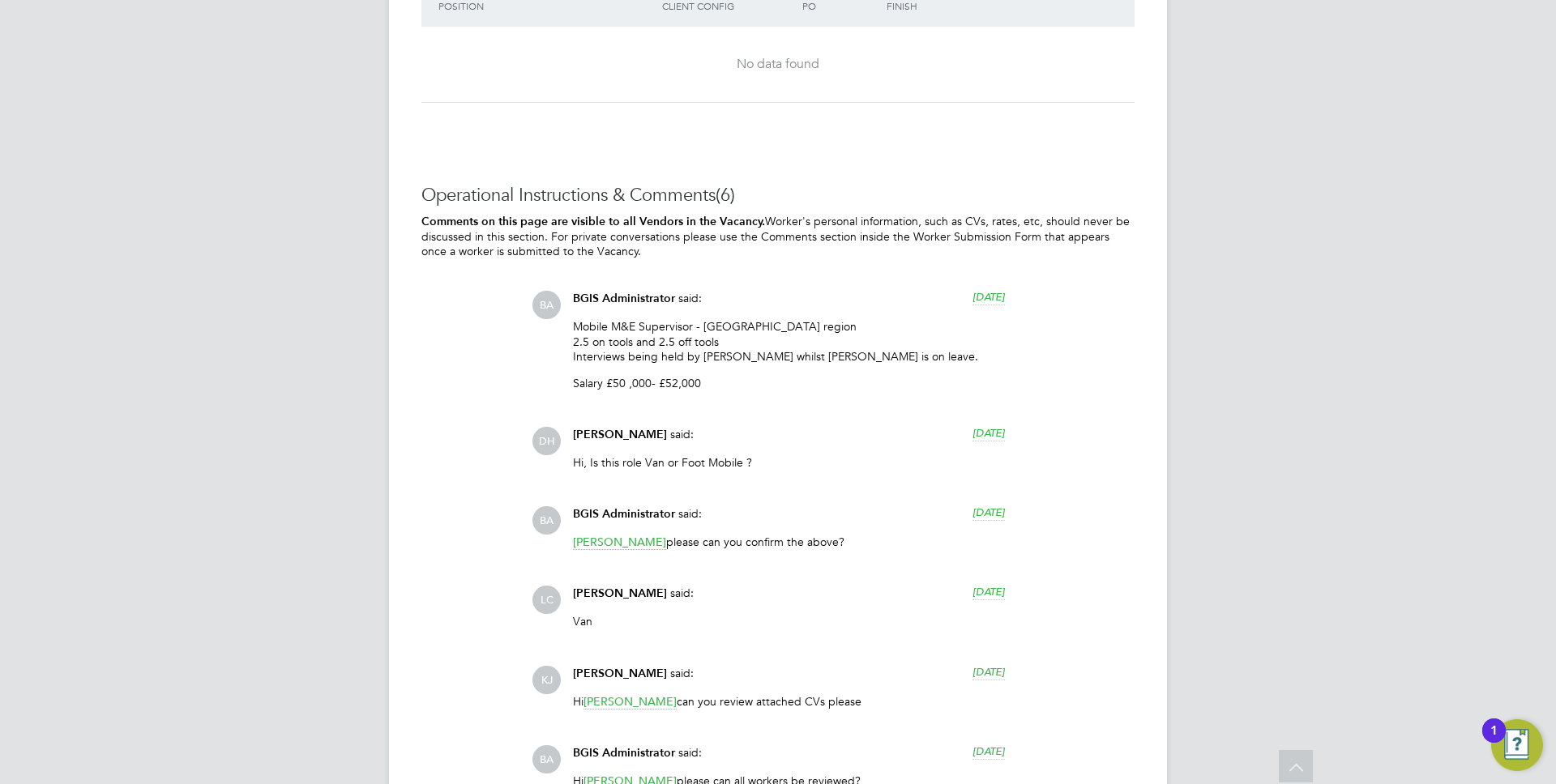
scroll to position [2274, 0]
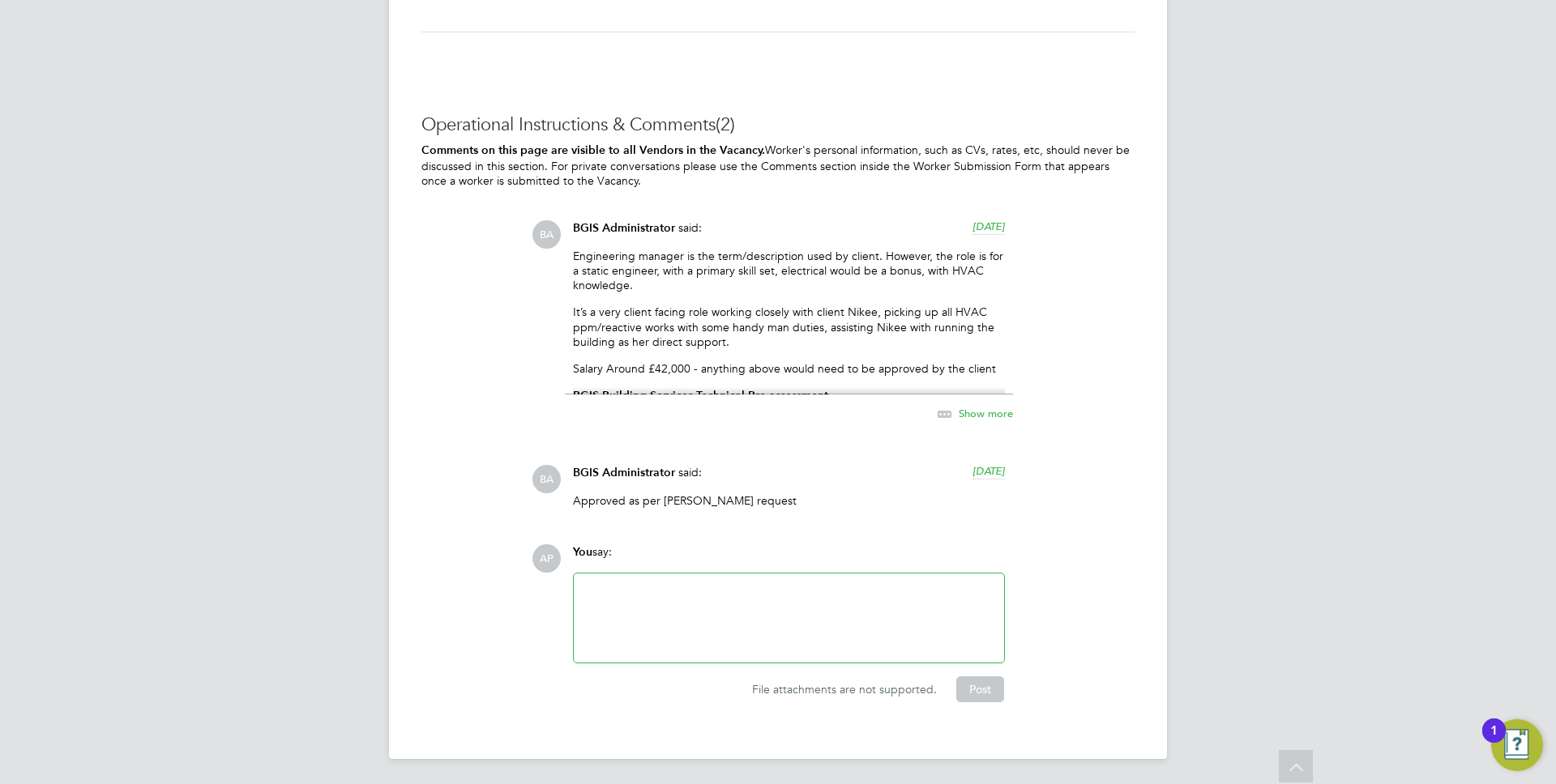
scroll to position [2210, 0]
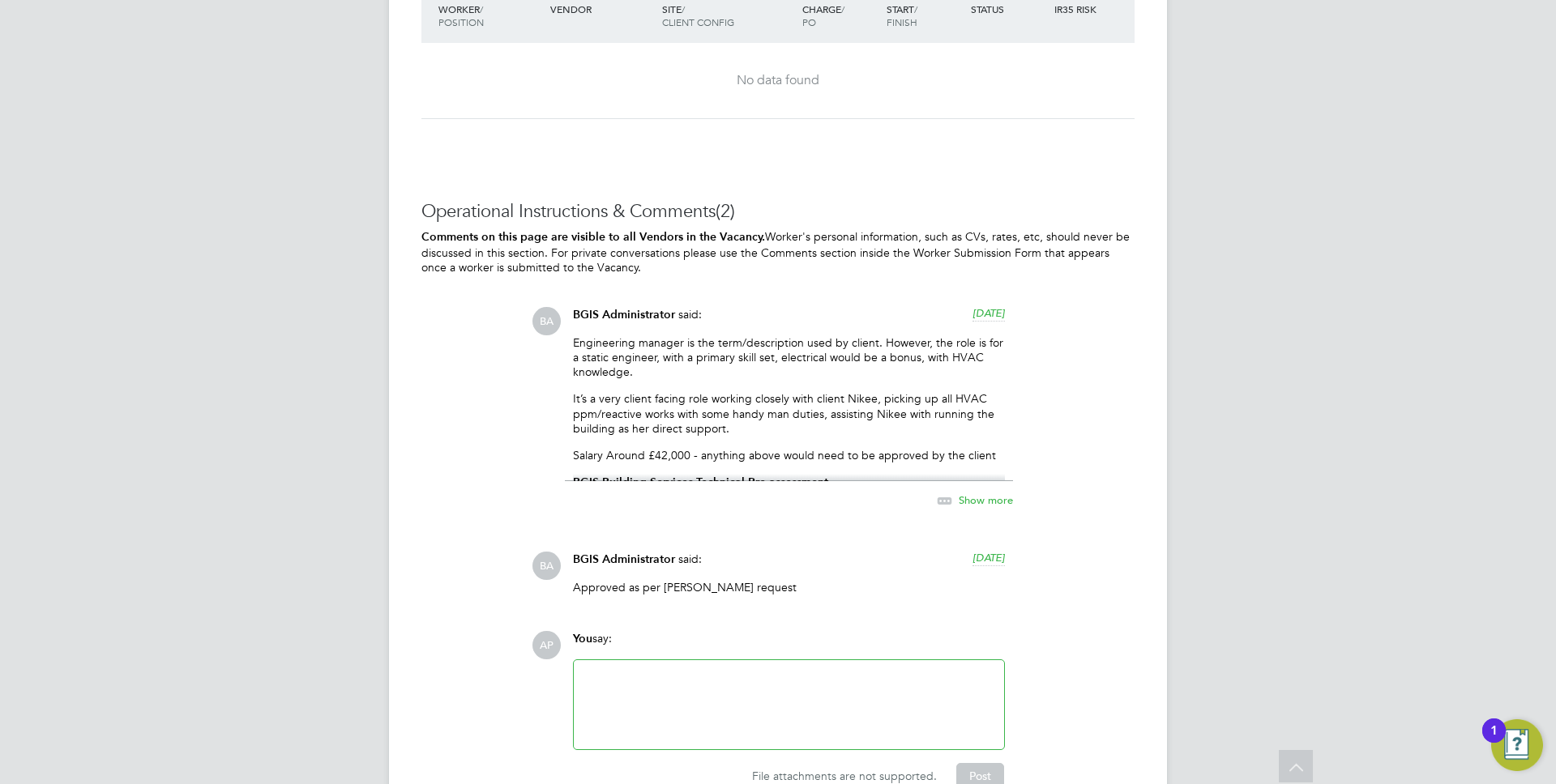
click at [954, 503] on icon at bounding box center [945, 501] width 21 height 21
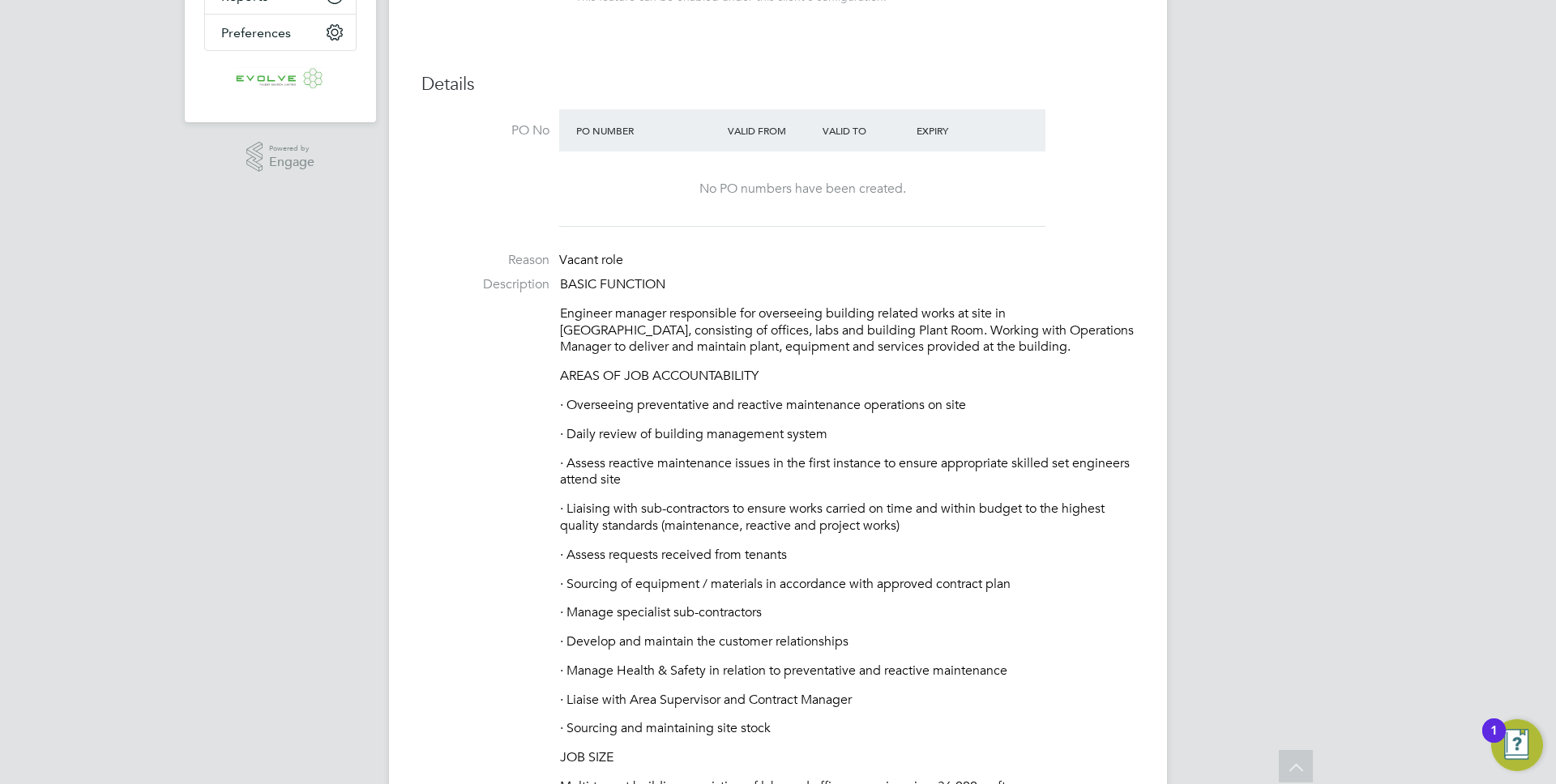
scroll to position [0, 0]
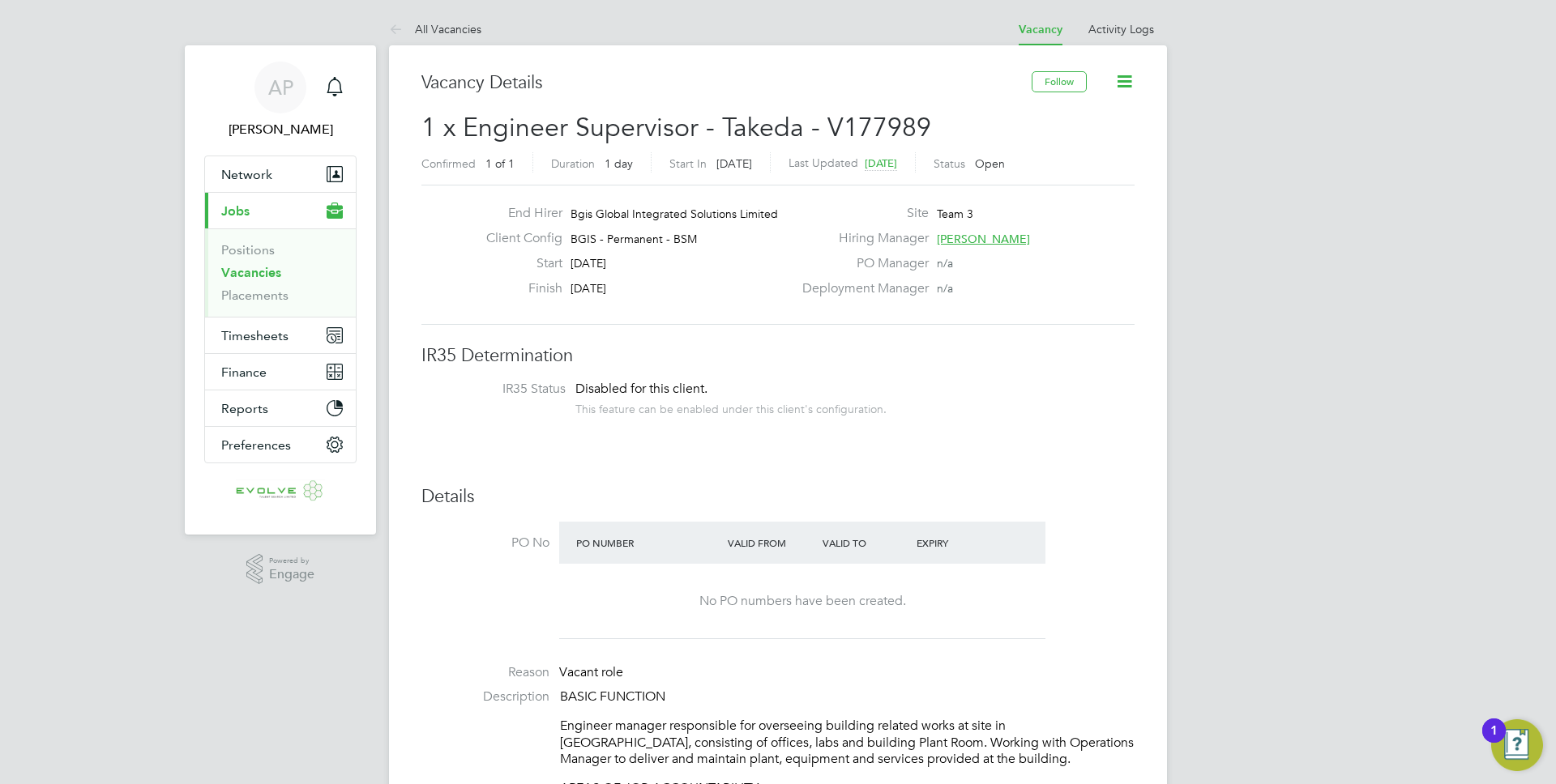
click at [753, 130] on span "1 x Engineer Supervisor - Takeda - V177989" at bounding box center [676, 127] width 510 height 31
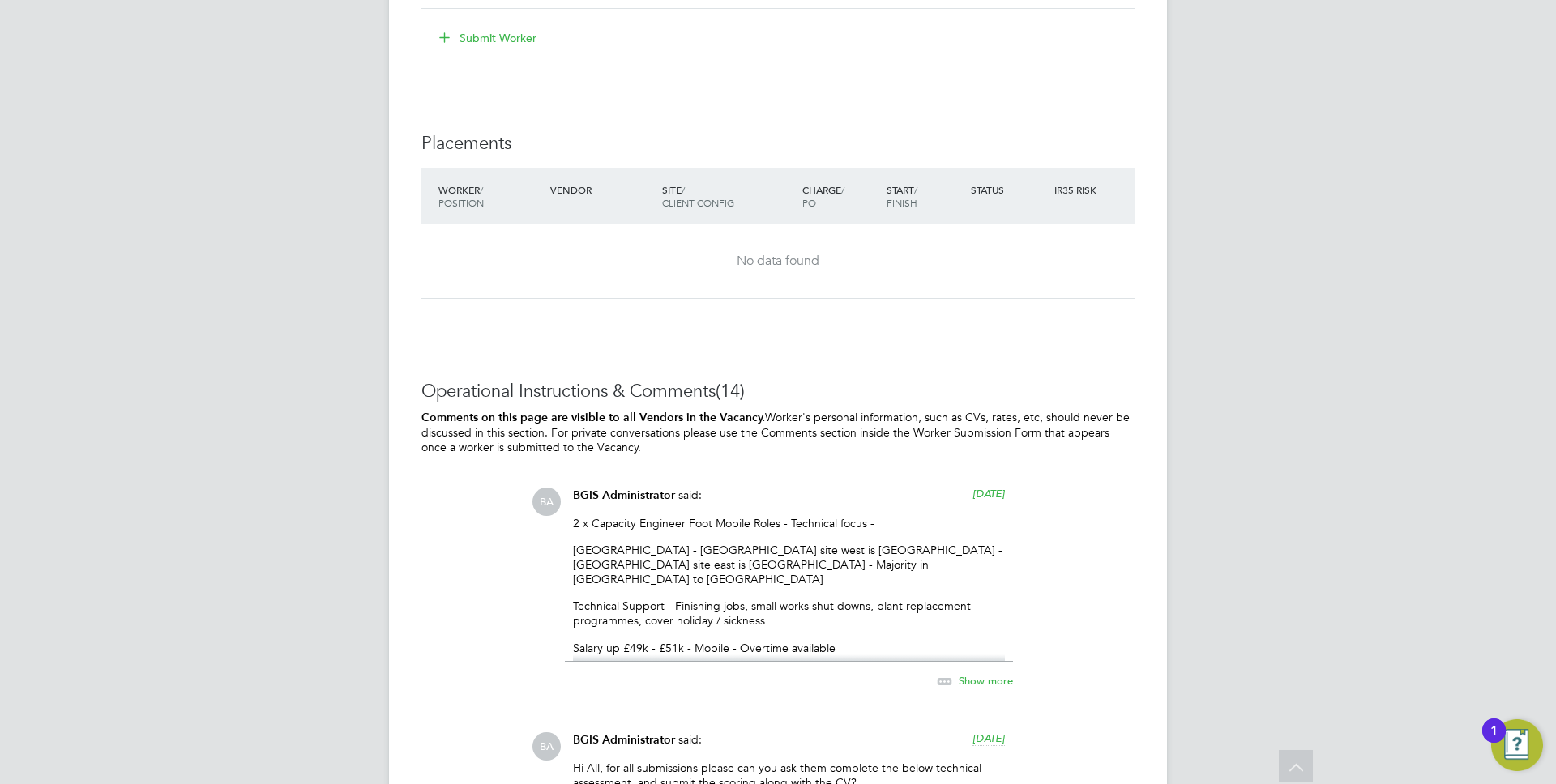
scroll to position [2878, 0]
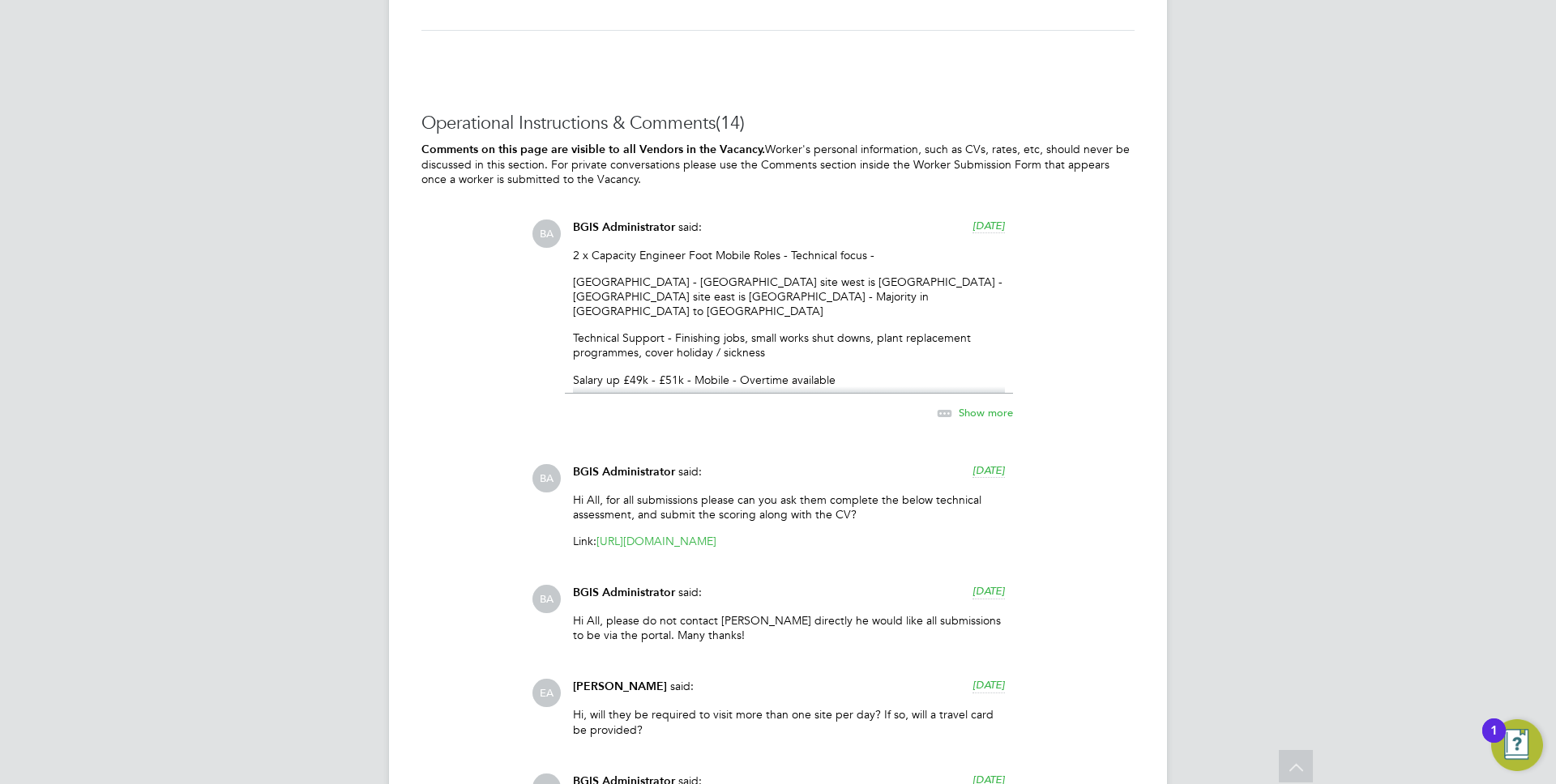
click at [966, 405] on span "Show more" at bounding box center [986, 412] width 55 height 14
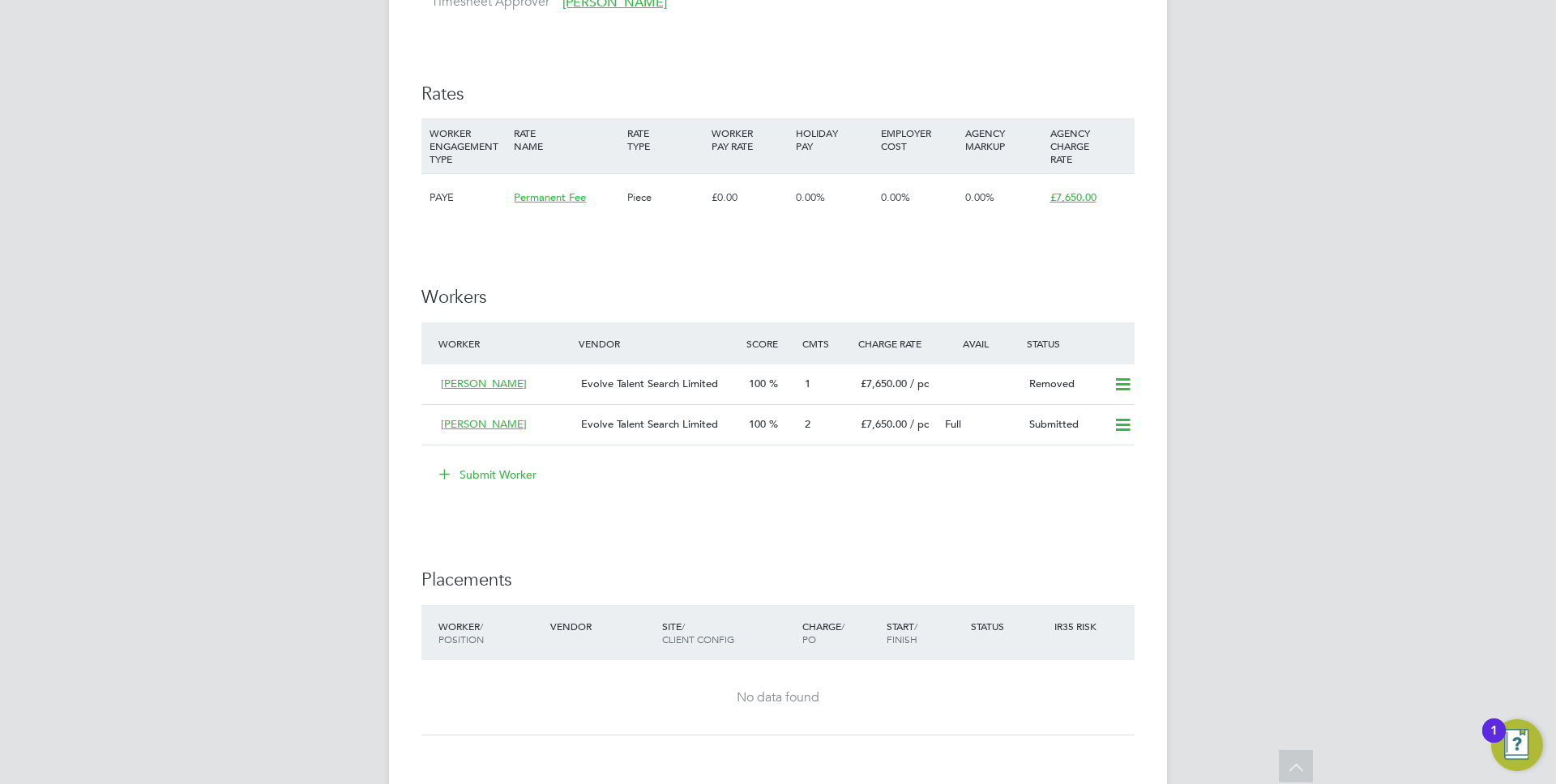
scroll to position [1863, 0]
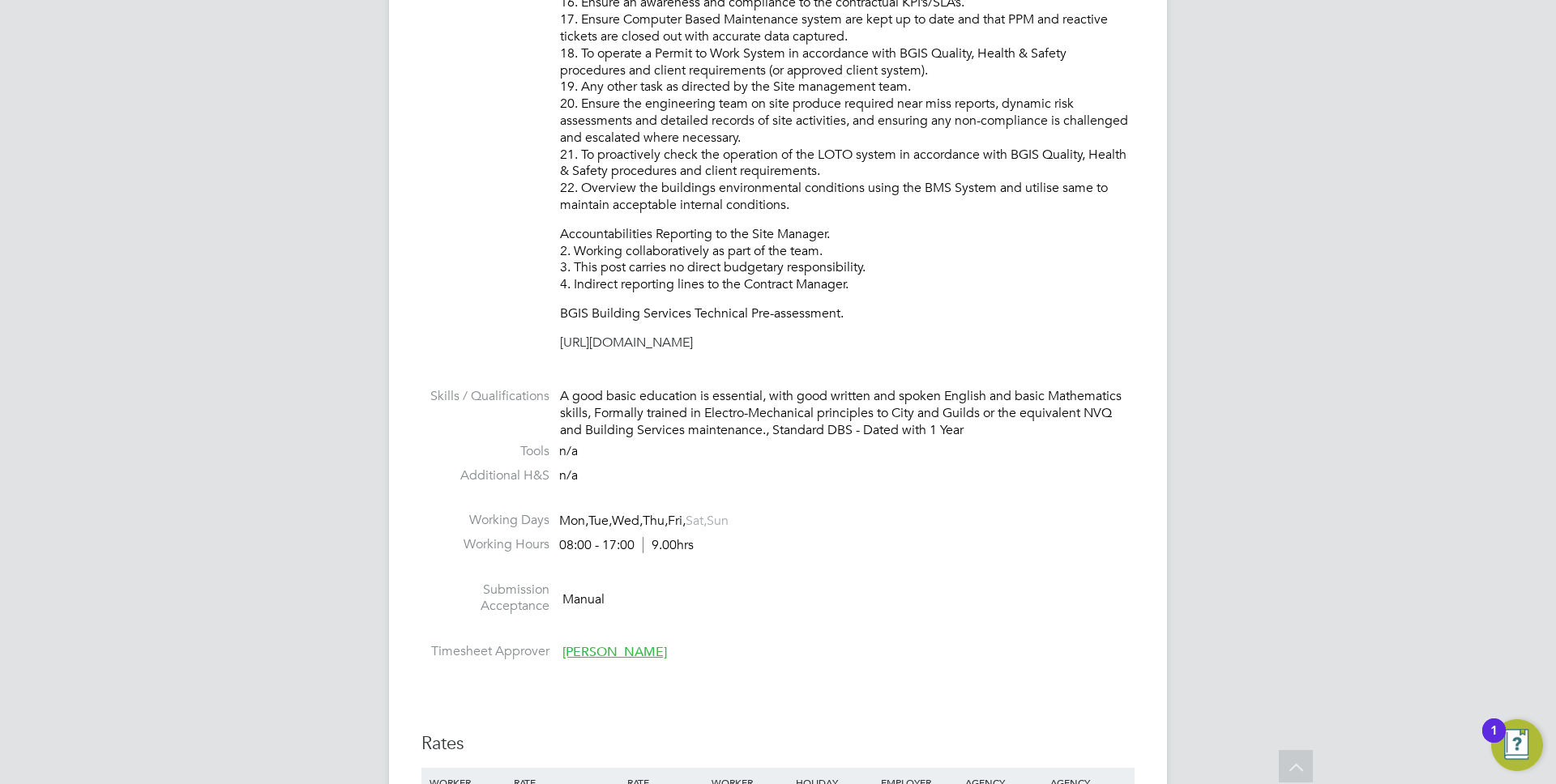
scroll to position [1087, 0]
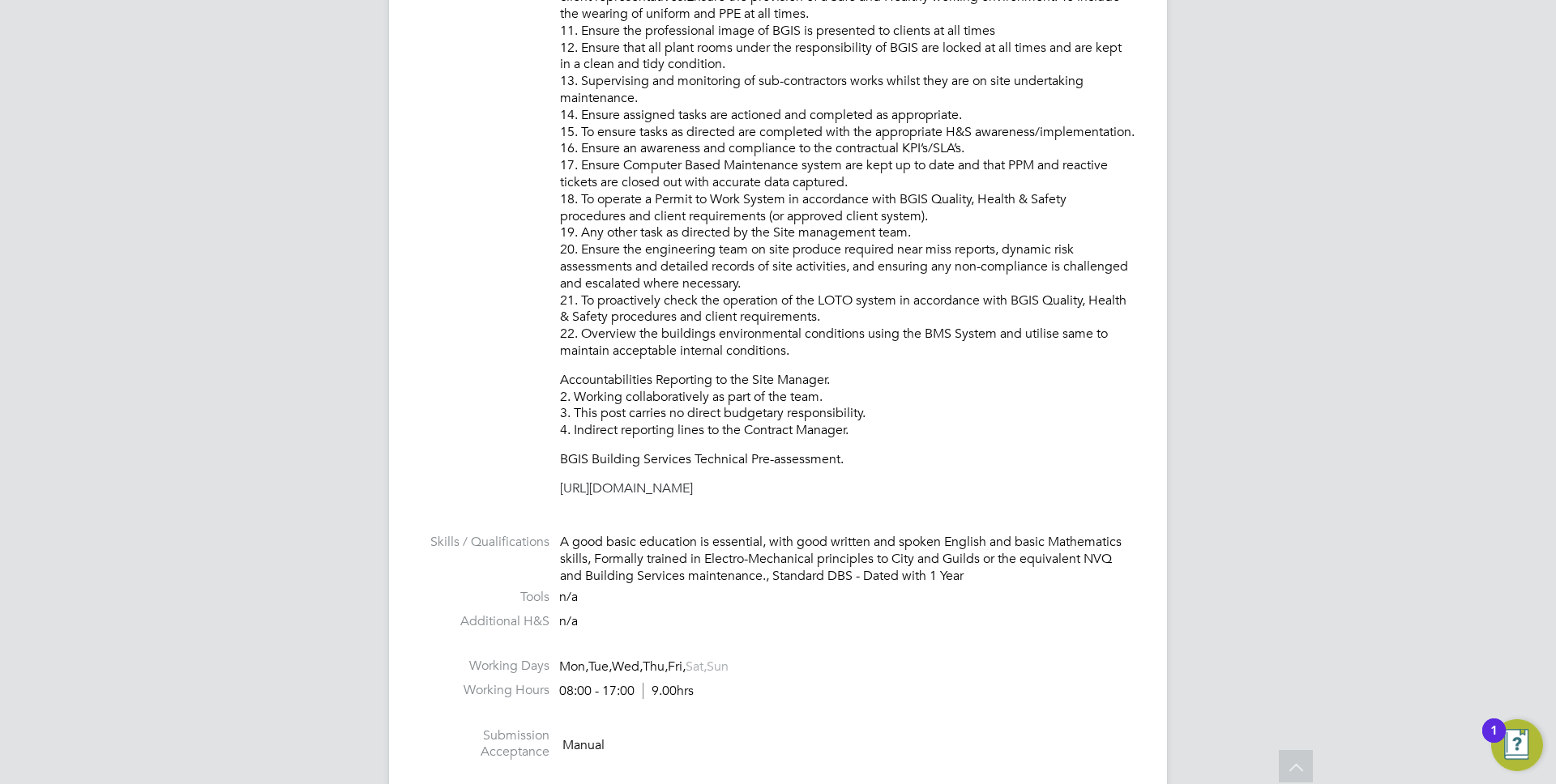
drag, startPoint x: 762, startPoint y: 55, endPoint x: 763, endPoint y: 17, distance: 38.0
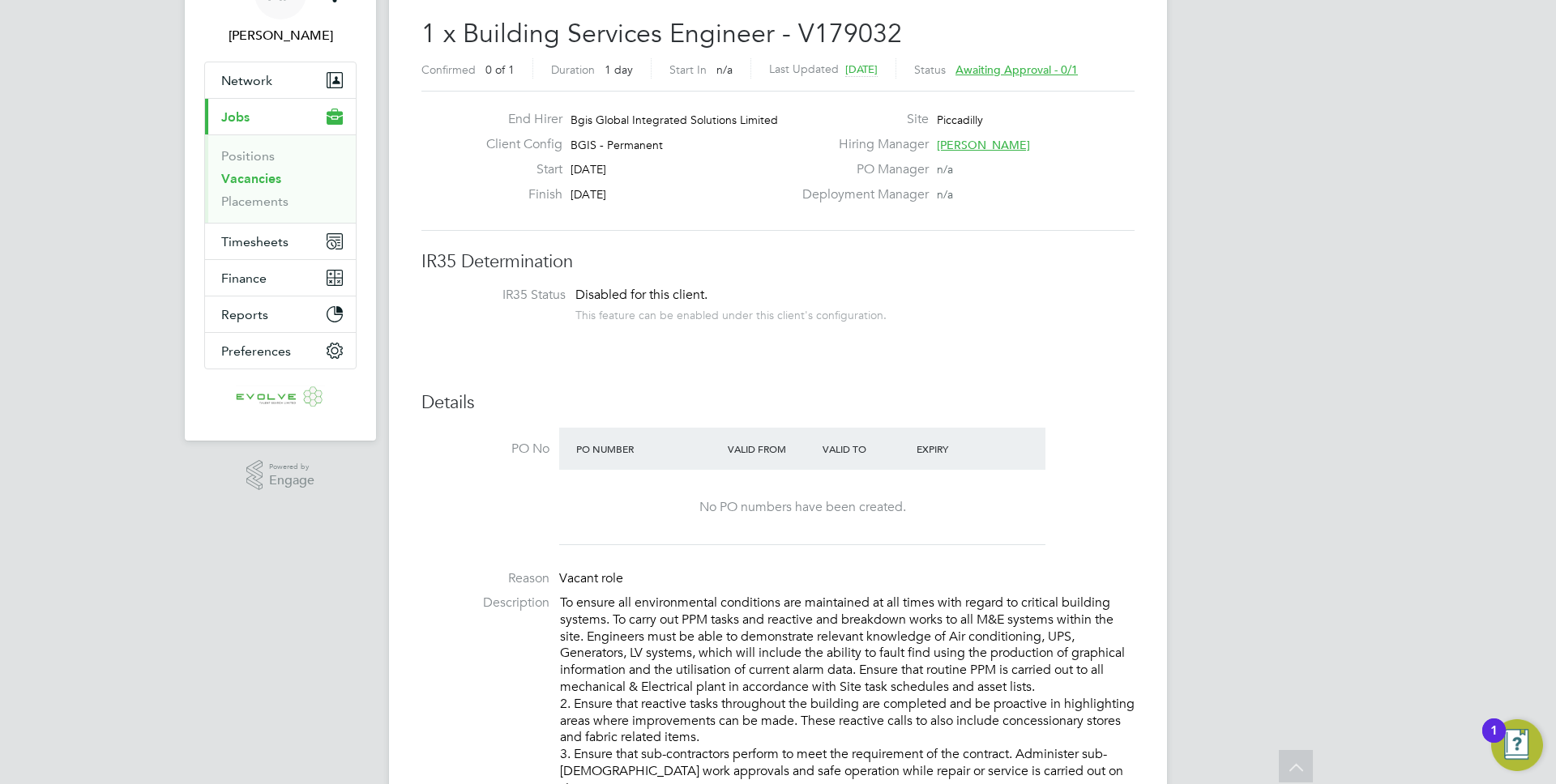
scroll to position [0, 0]
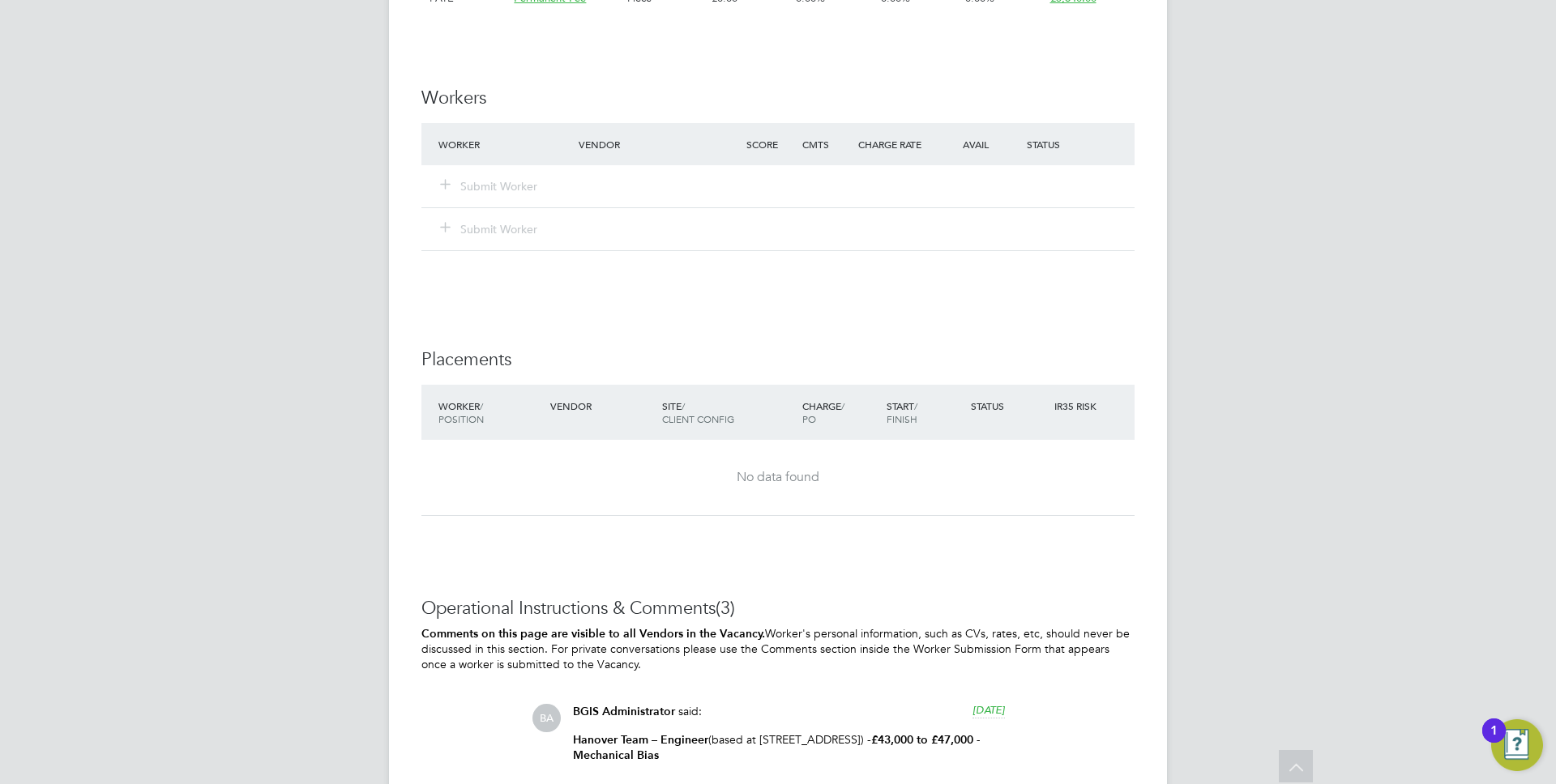
scroll to position [2524, 0]
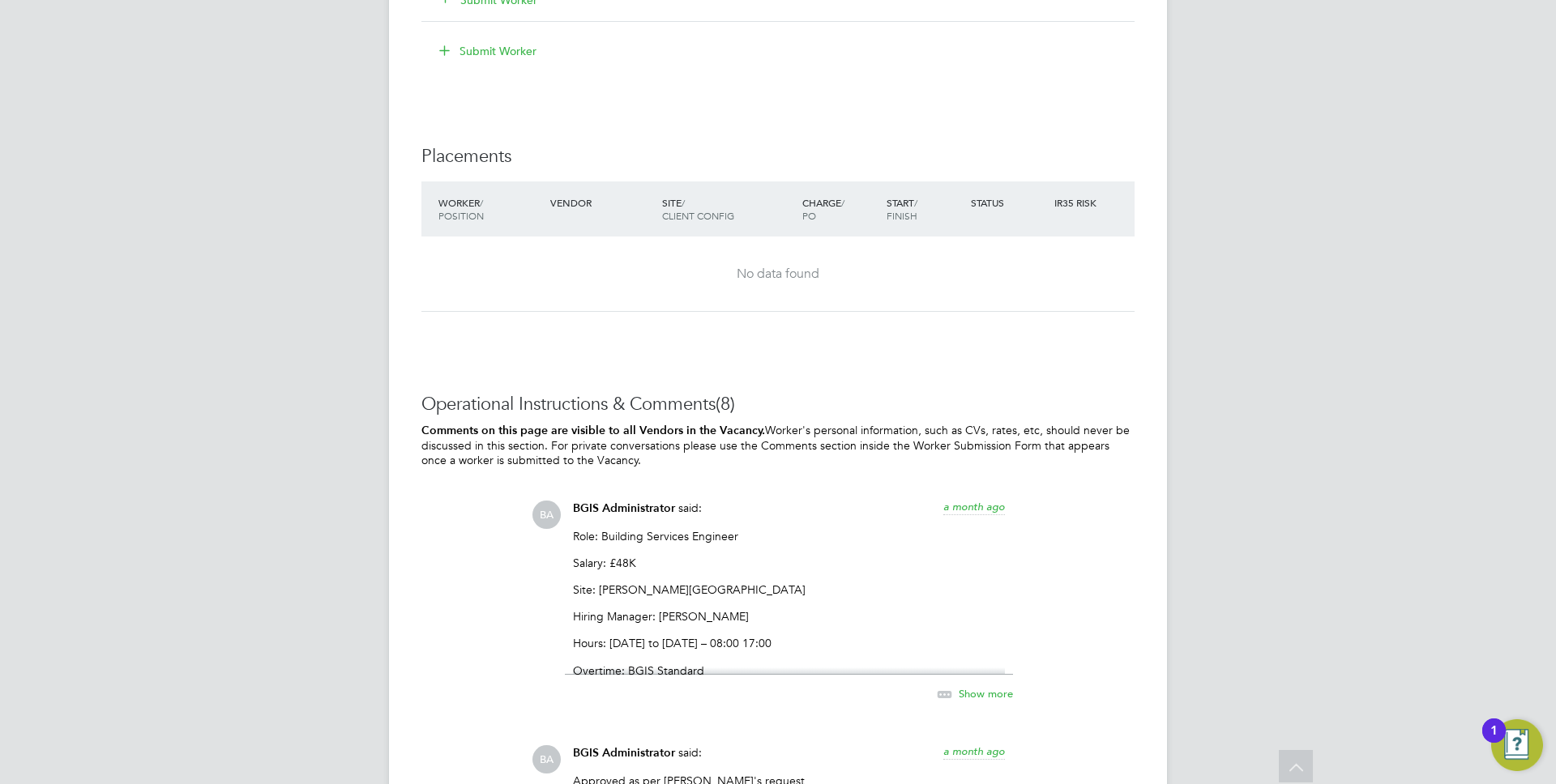
scroll to position [2450, 0]
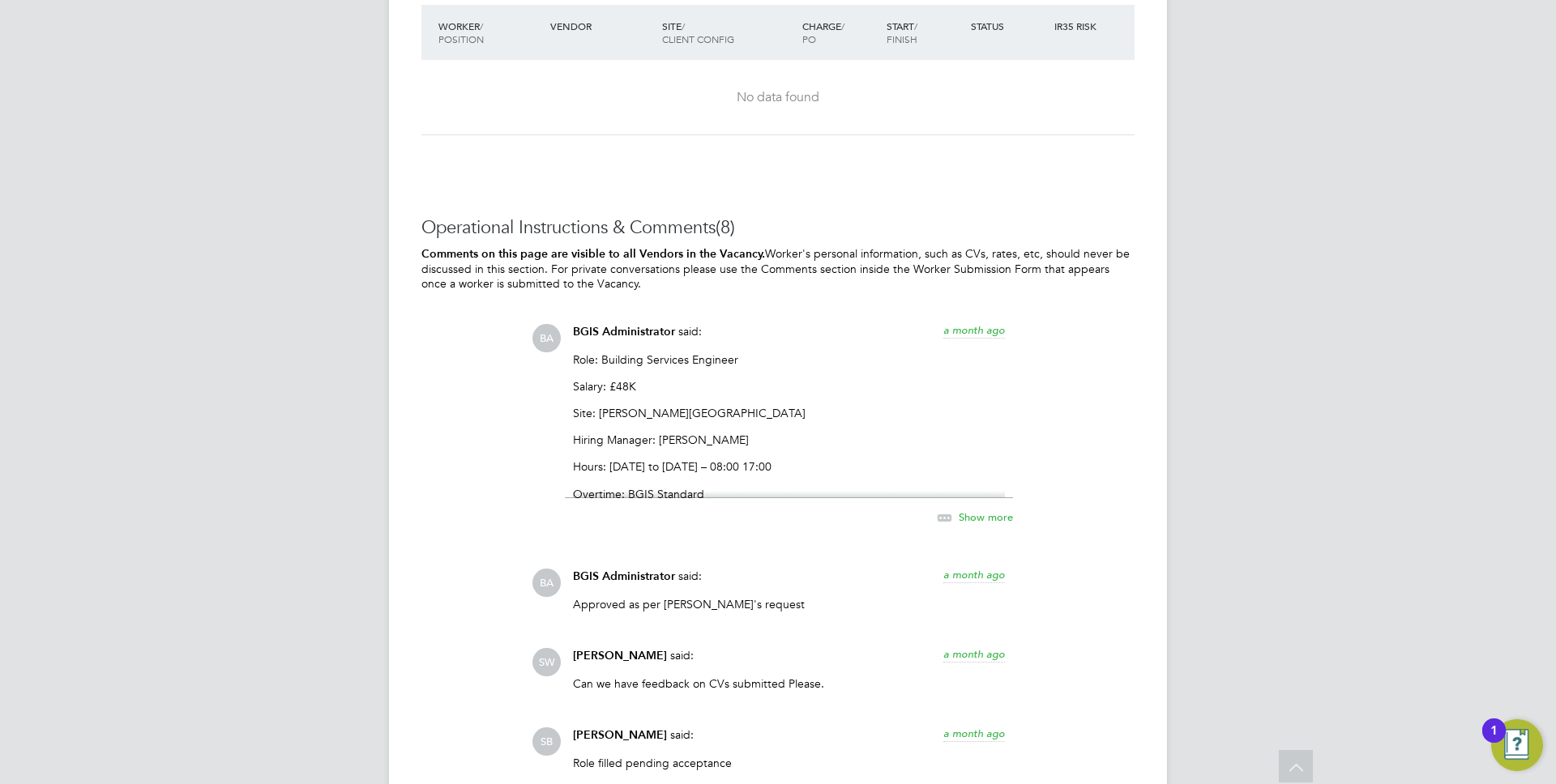
click at [968, 516] on span "Show more" at bounding box center [986, 516] width 55 height 14
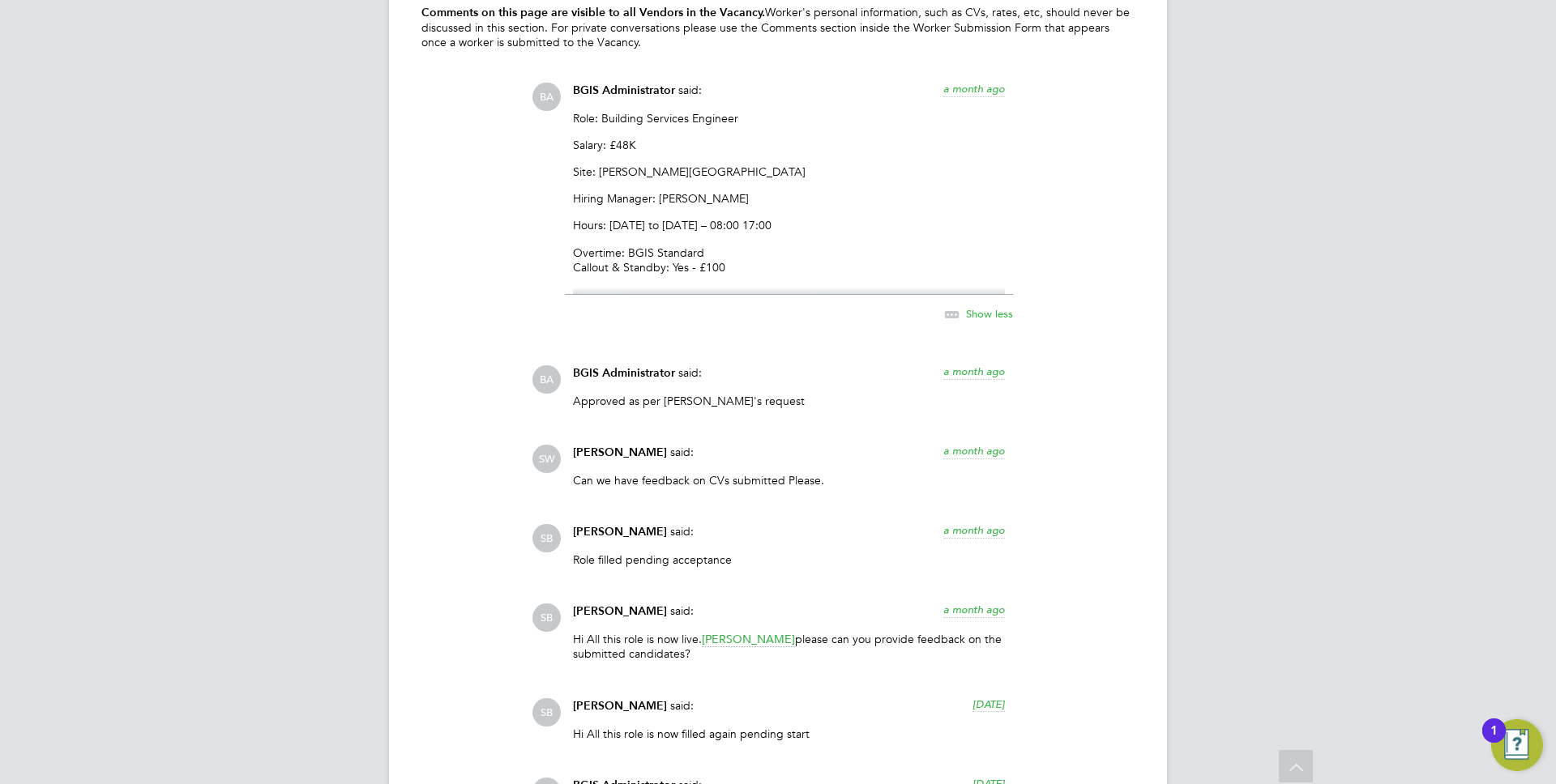
scroll to position [2692, 0]
drag, startPoint x: 600, startPoint y: 172, endPoint x: 675, endPoint y: 172, distance: 75.0
click at [677, 173] on p "Site: Alfred Place" at bounding box center [789, 171] width 432 height 15
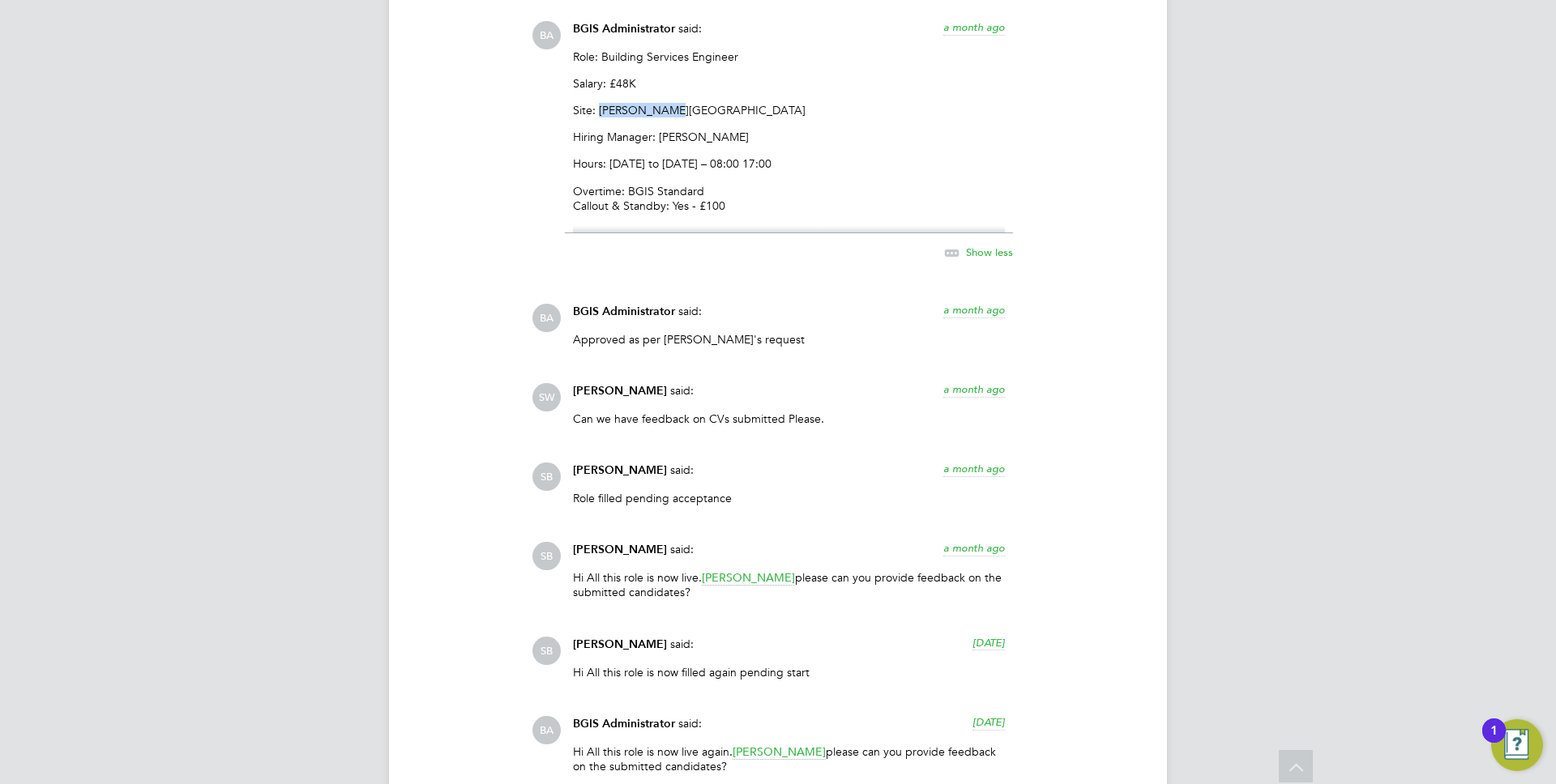
scroll to position [2780, 0]
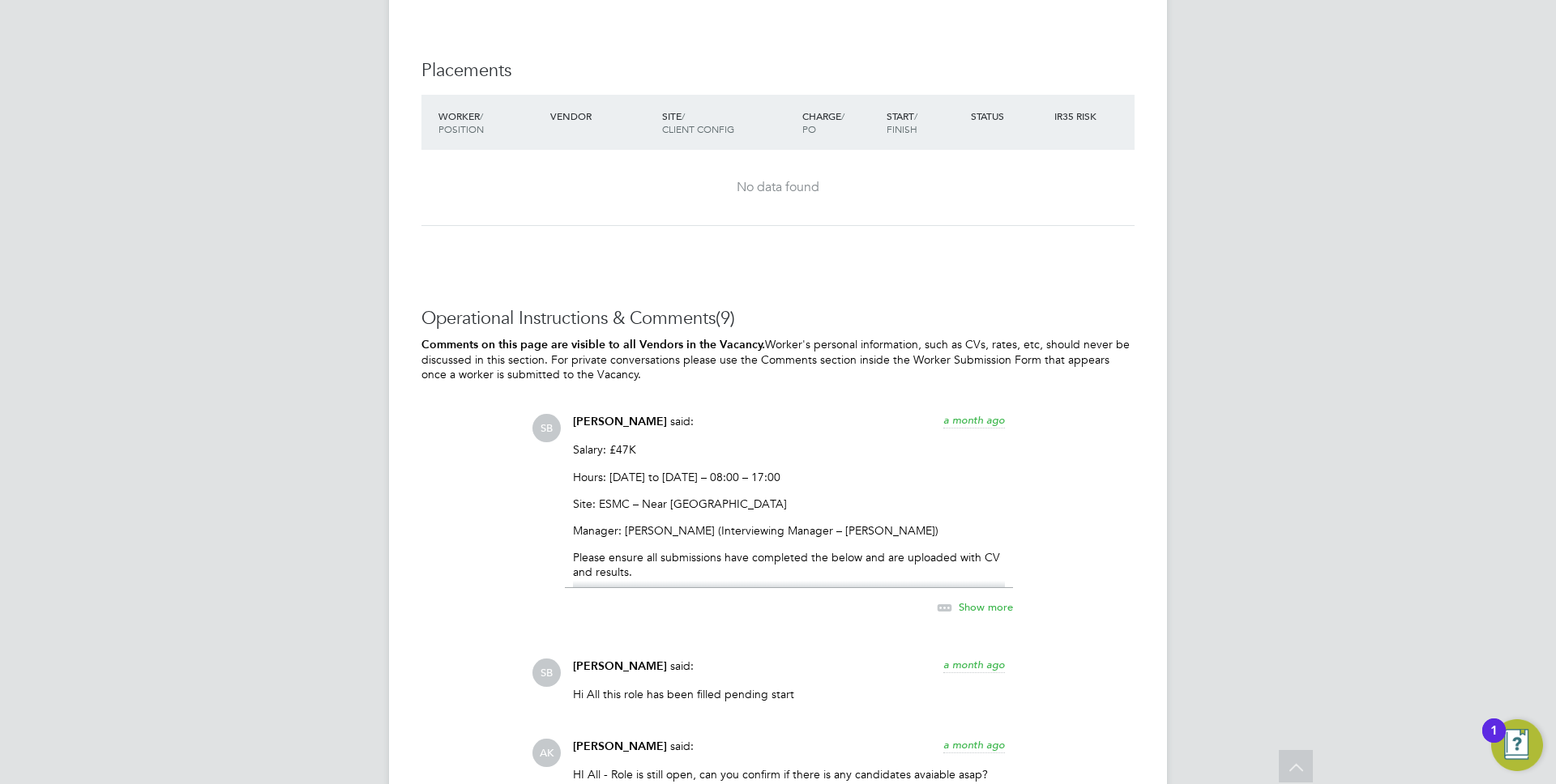
scroll to position [2464, 0]
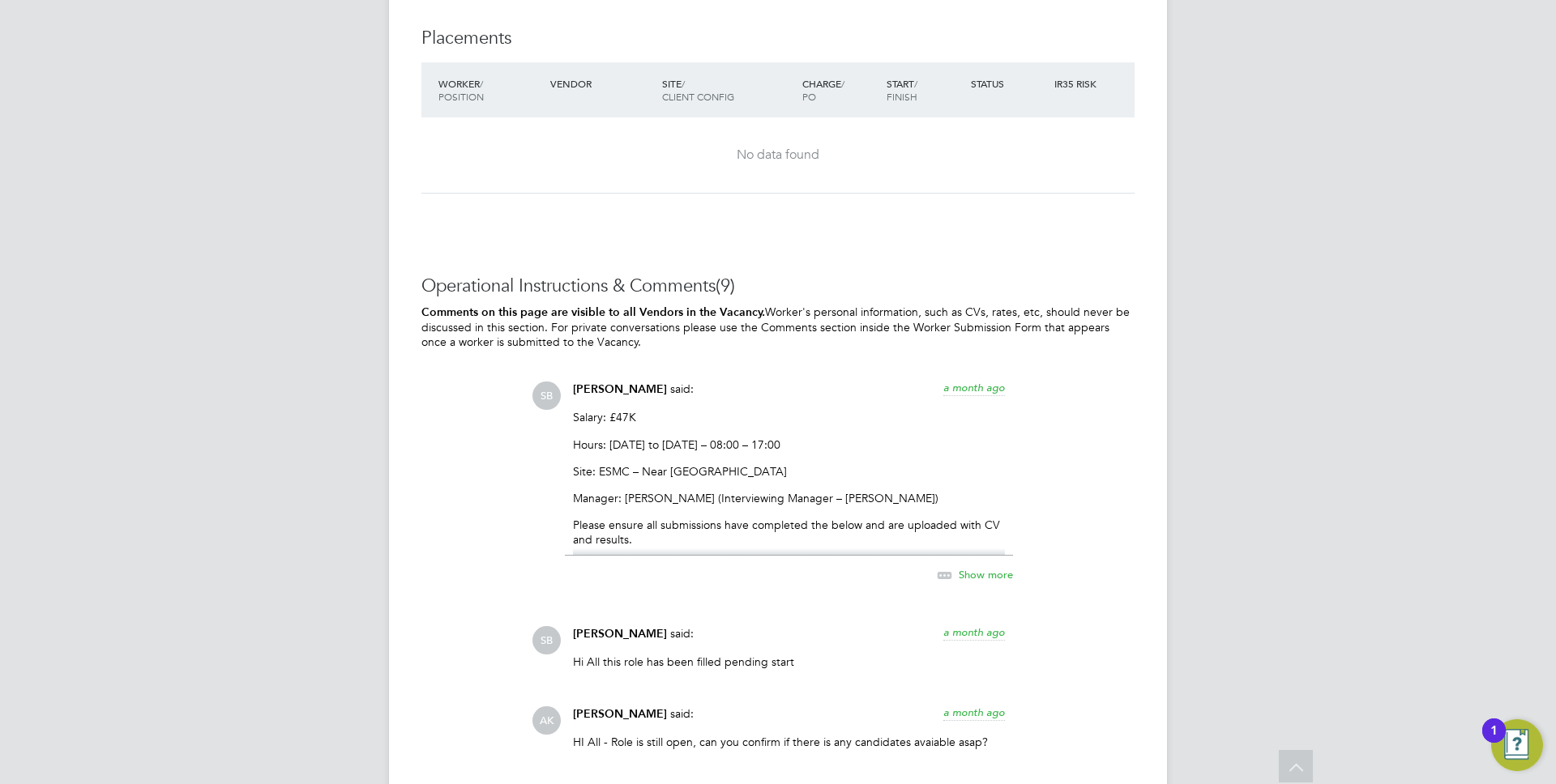
click at [1006, 573] on span "Show more" at bounding box center [986, 575] width 55 height 14
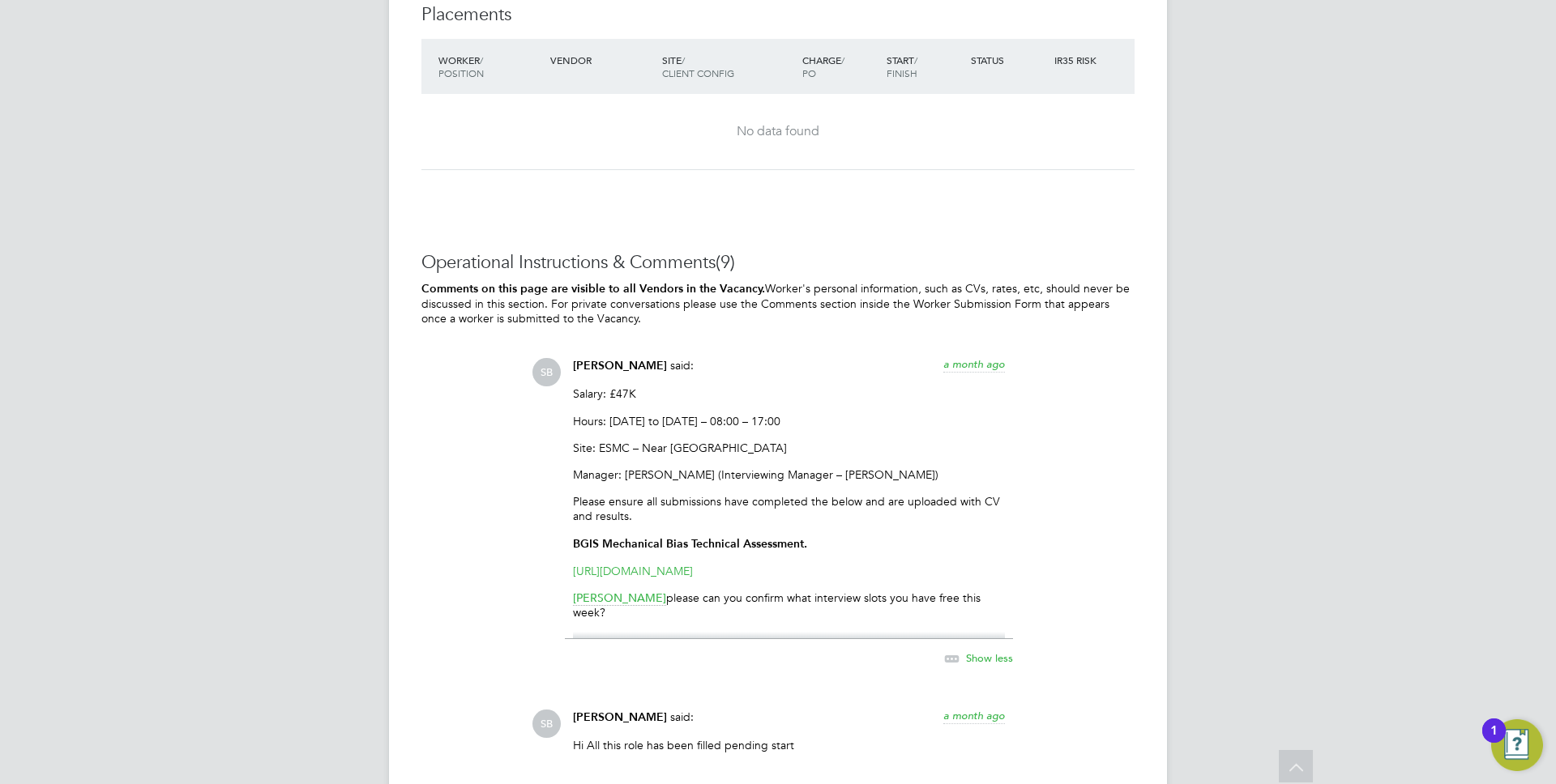
scroll to position [2538, 0]
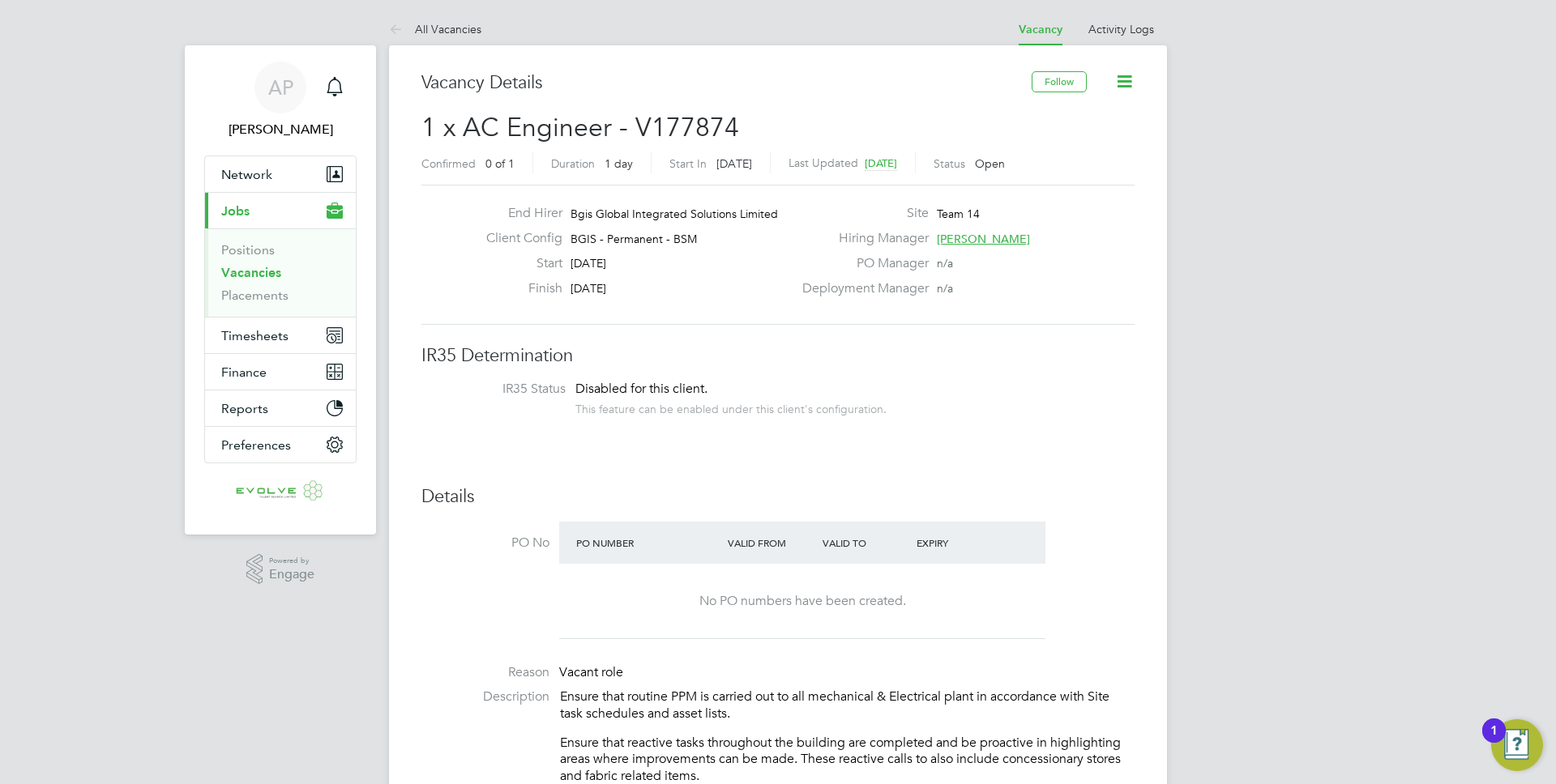
click at [662, 125] on span "1 x AC Engineer - V177874" at bounding box center [579, 127] width 317 height 31
click at [790, 124] on h2 "1 x AC Engineer - V177874 Confirmed 0 of 1 Duration 1 day Start [DATE][DATE] La…" at bounding box center [778, 145] width 713 height 68
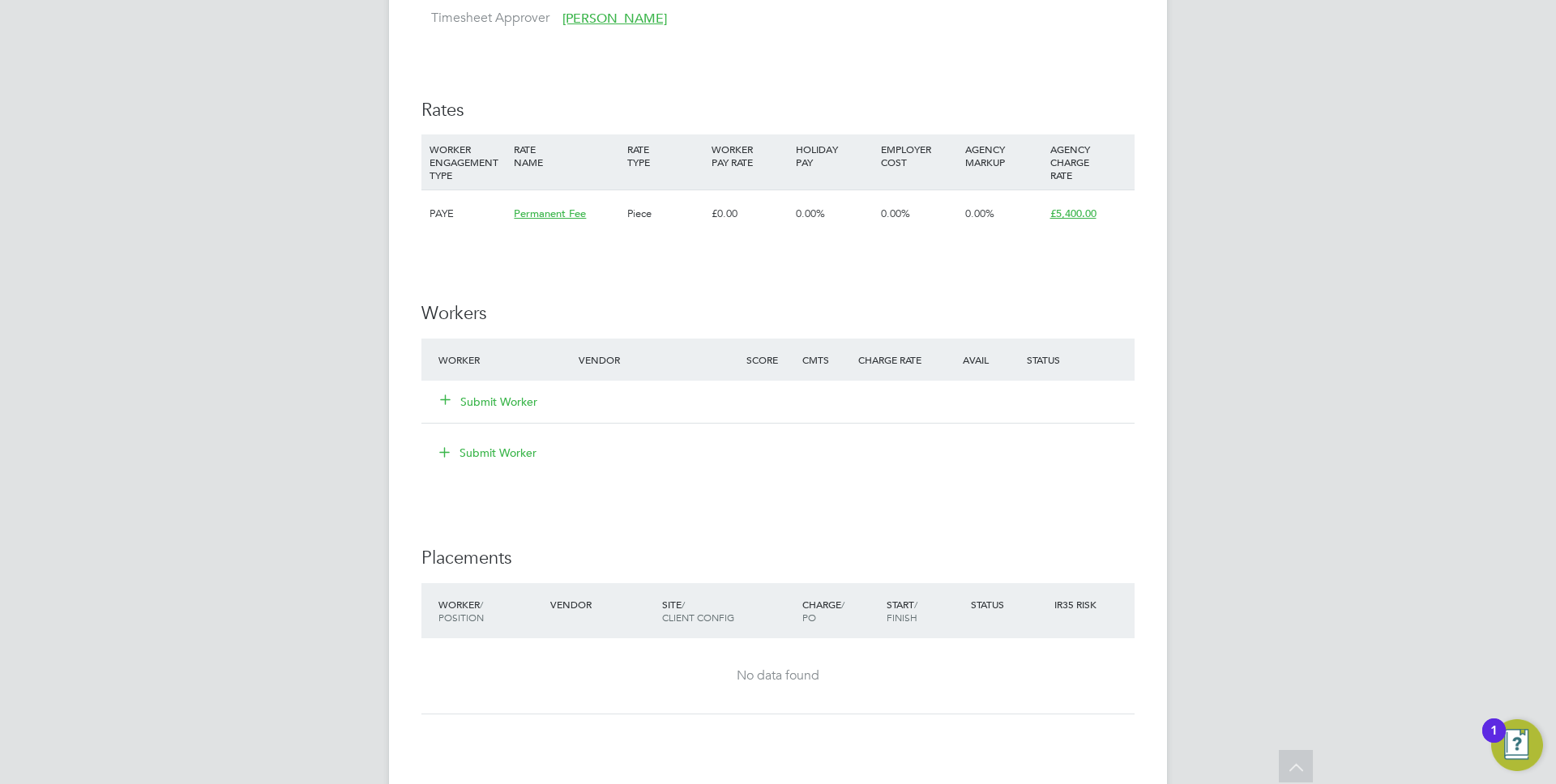
scroll to position [2225, 0]
